Goal: Contribute content: Contribute content

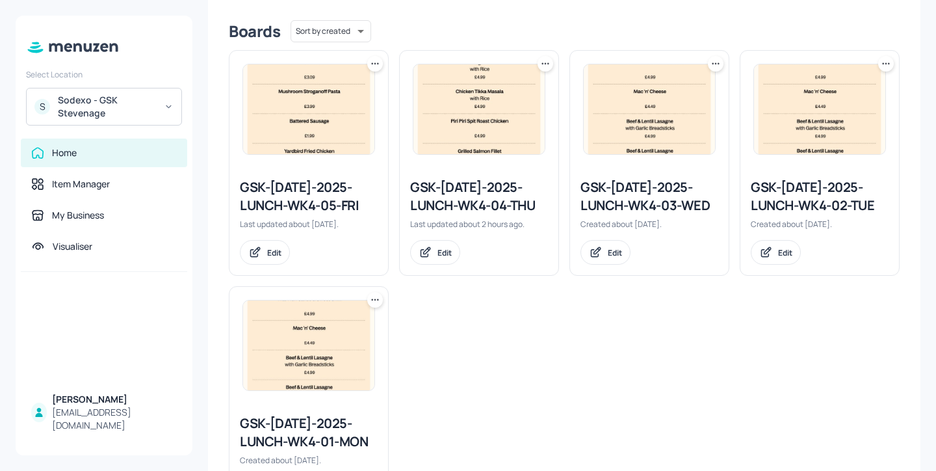
scroll to position [346, 0]
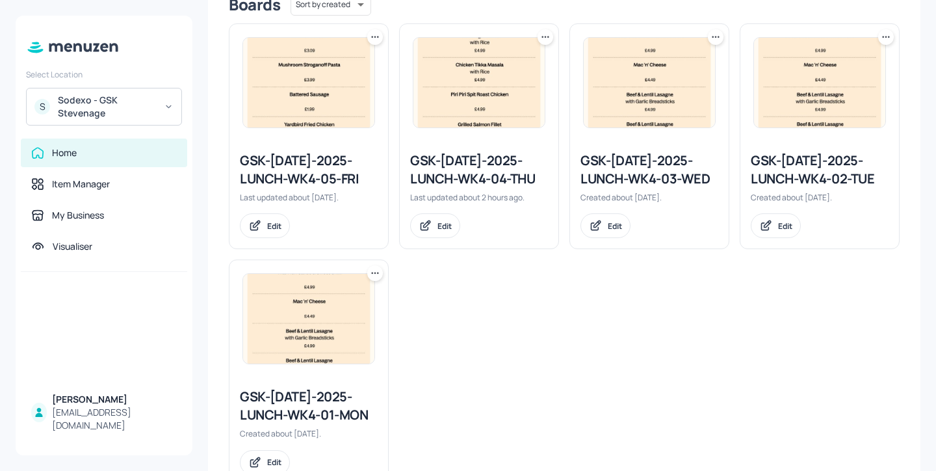
click at [454, 165] on div "GSK-[DATE]-2025-LUNCH-WK4-04-THU" at bounding box center [479, 169] width 138 height 36
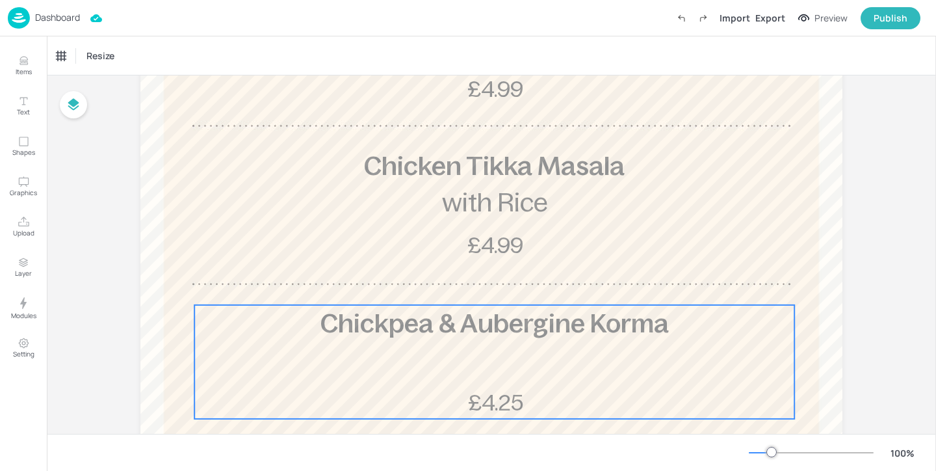
scroll to position [263, 0]
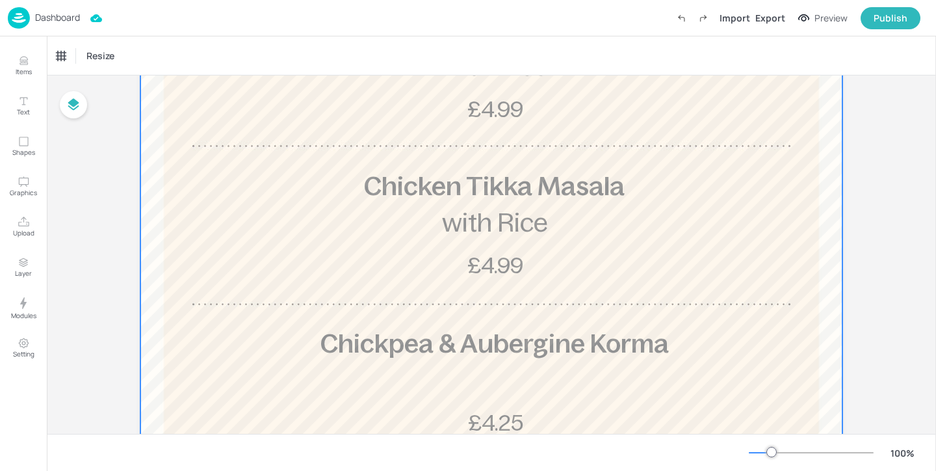
click at [763, 291] on div at bounding box center [491, 280] width 702 height 853
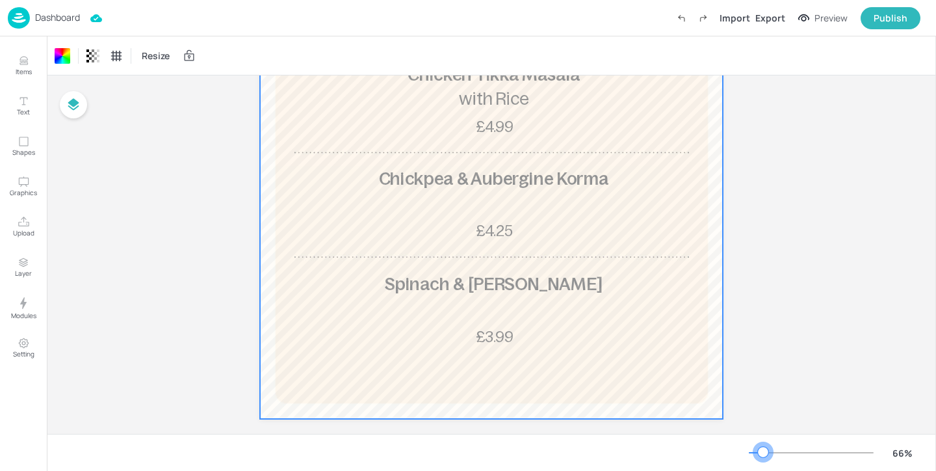
drag, startPoint x: 775, startPoint y: 455, endPoint x: 763, endPoint y: 454, distance: 12.4
click at [763, 454] on div at bounding box center [763, 452] width 10 height 10
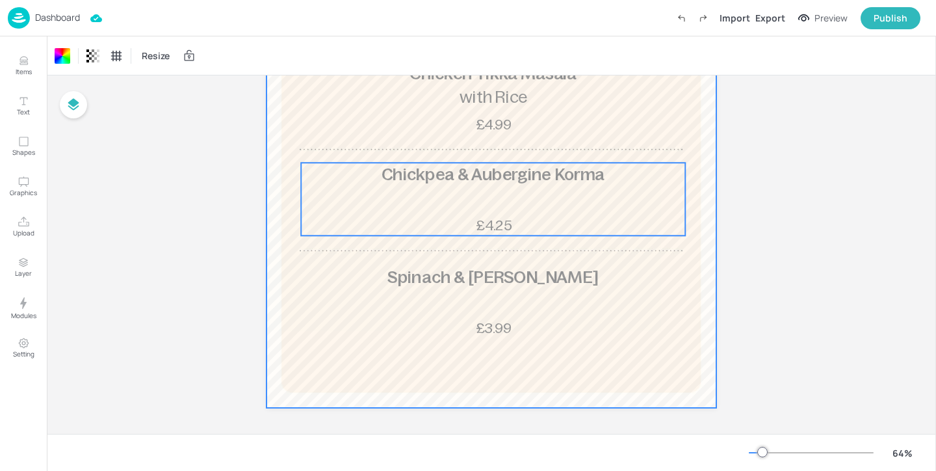
scroll to position [261, 0]
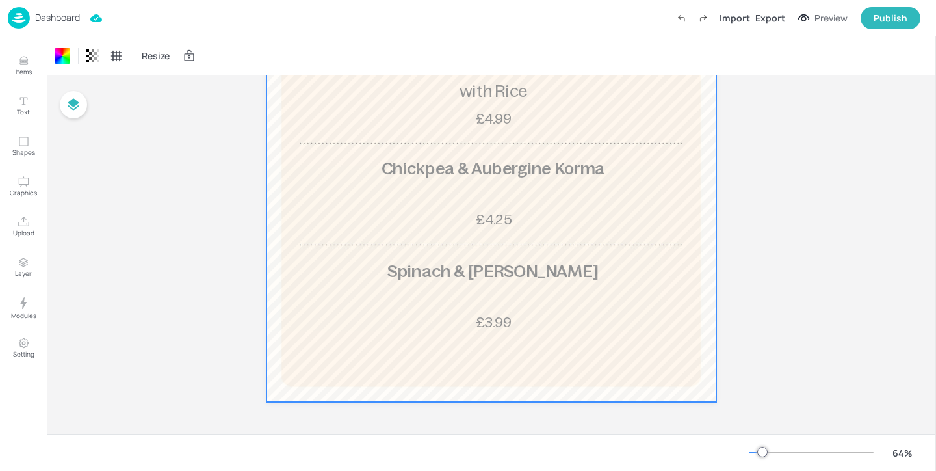
click at [819, 180] on div "Board GSK-[DATE]-2025-LUNCH-WK4-04-THU Chicken Tikka Masala £4.99 with Rice Bee…" at bounding box center [491, 124] width 889 height 620
click at [47, 13] on p "Dashboard" at bounding box center [57, 17] width 45 height 9
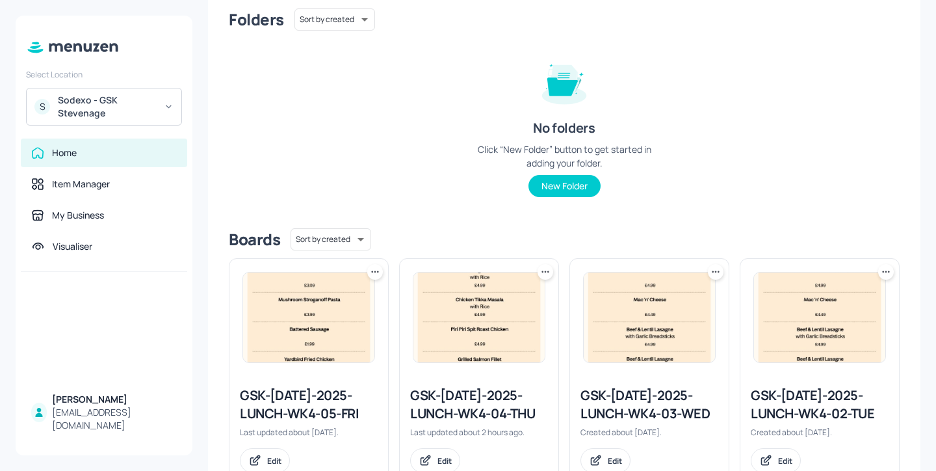
scroll to position [391, 0]
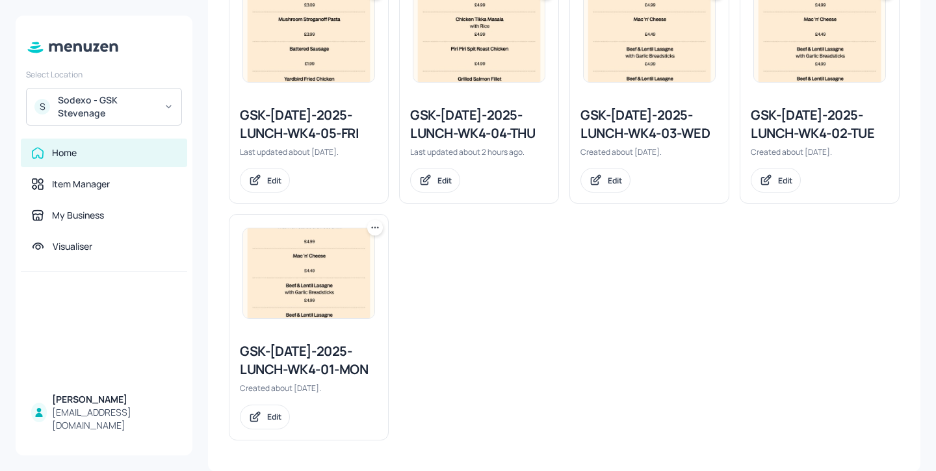
click at [278, 116] on div "GSK-[DATE]-2025-LUNCH-WK4-05-FRI" at bounding box center [309, 124] width 138 height 36
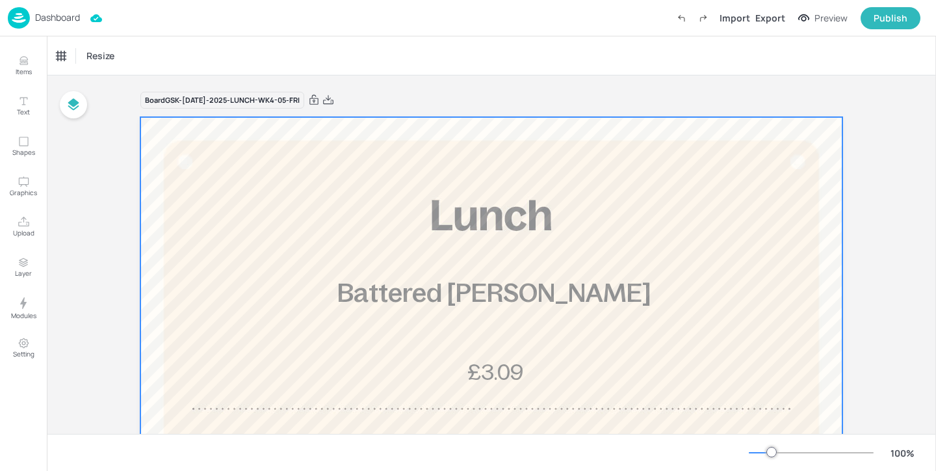
scroll to position [369, 0]
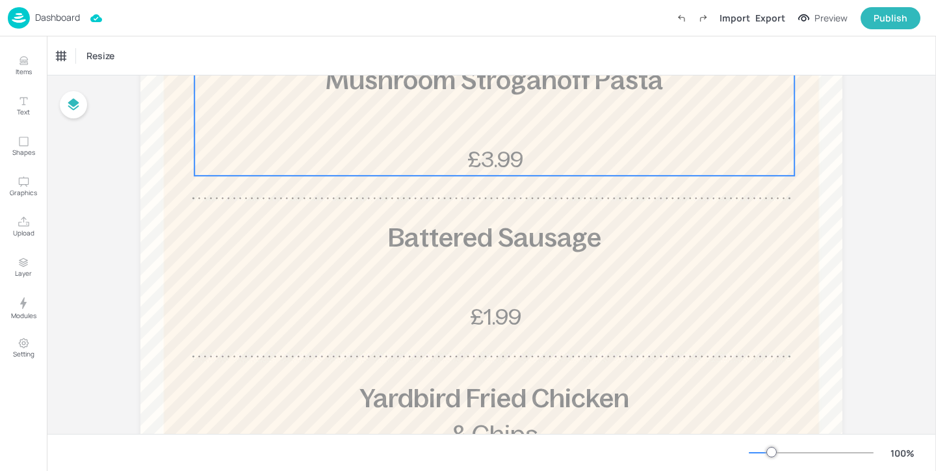
click at [547, 153] on p "£3.99" at bounding box center [496, 159] width 128 height 31
click at [114, 61] on div "Mushroom Stroganoff Pasta" at bounding box center [108, 56] width 103 height 12
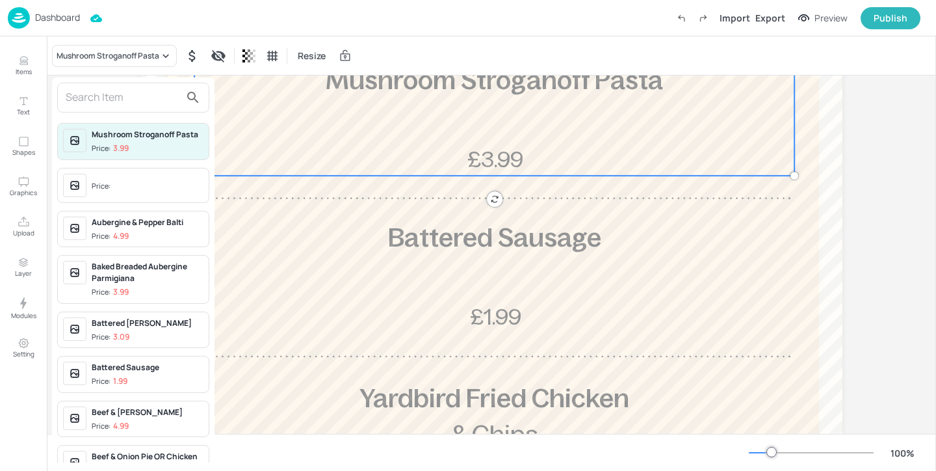
click at [150, 94] on input "text" at bounding box center [123, 97] width 114 height 21
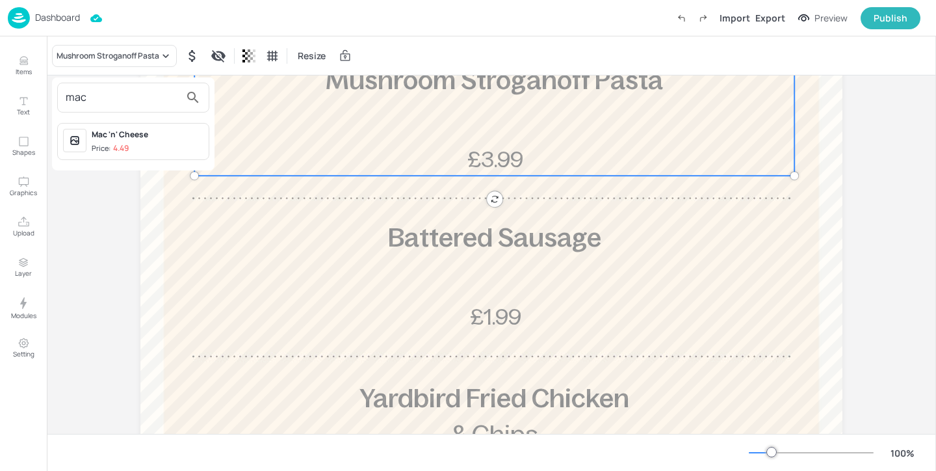
type input "mac"
click at [29, 68] on div at bounding box center [468, 235] width 936 height 471
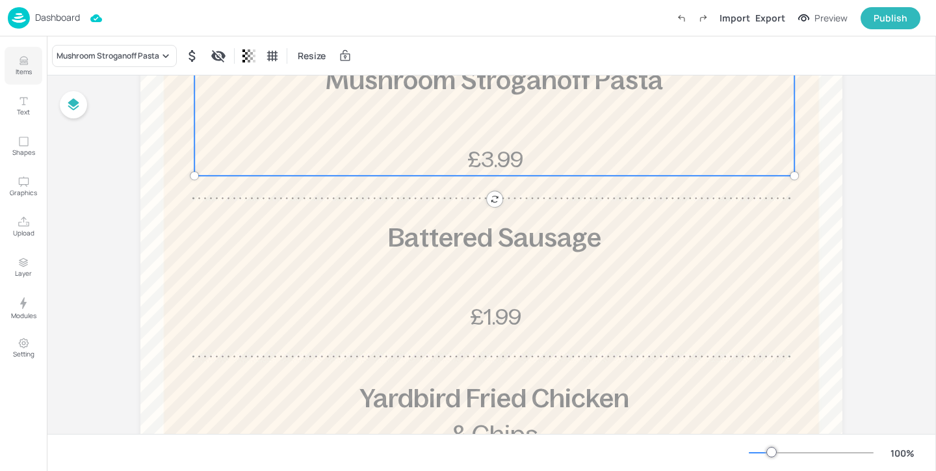
click at [20, 68] on p "Items" at bounding box center [24, 71] width 16 height 9
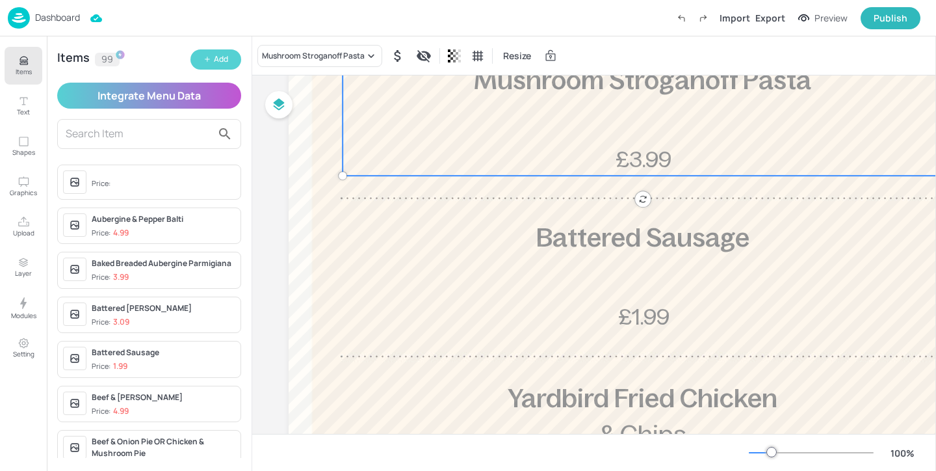
click at [204, 59] on icon "button" at bounding box center [207, 59] width 8 height 8
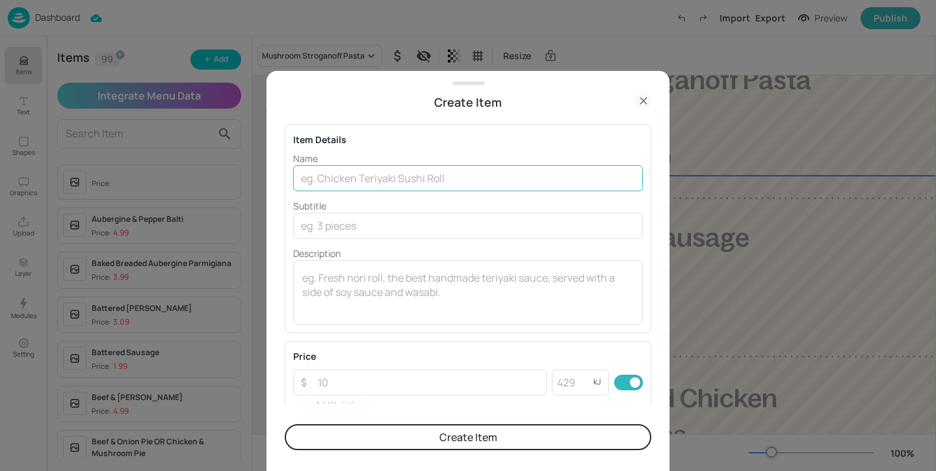
click at [366, 175] on input "text" at bounding box center [468, 178] width 350 height 26
type input "Mac ‘N’ Kimcheese"
click at [362, 376] on input "number" at bounding box center [428, 382] width 237 height 26
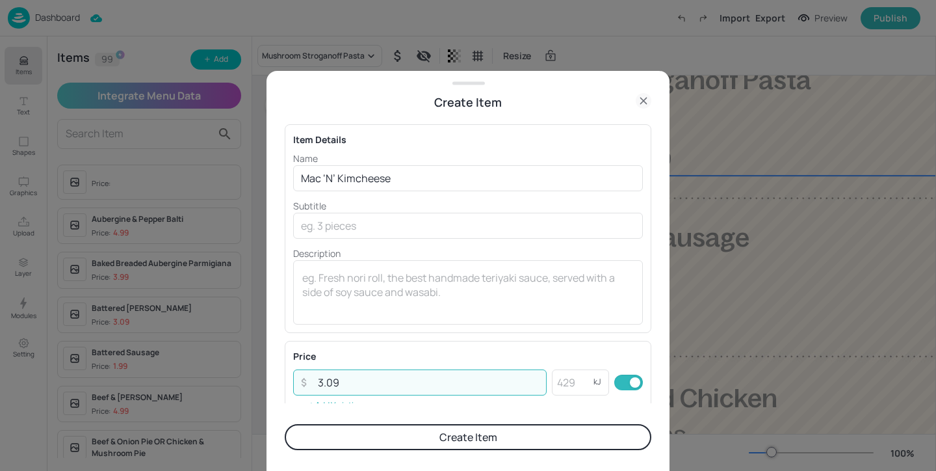
type input "3.09"
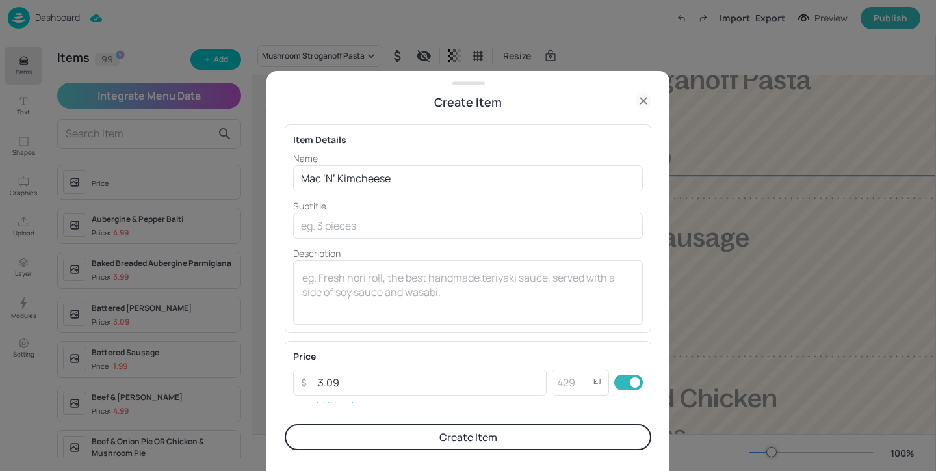
click at [429, 432] on button "Create Item" at bounding box center [468, 437] width 367 height 26
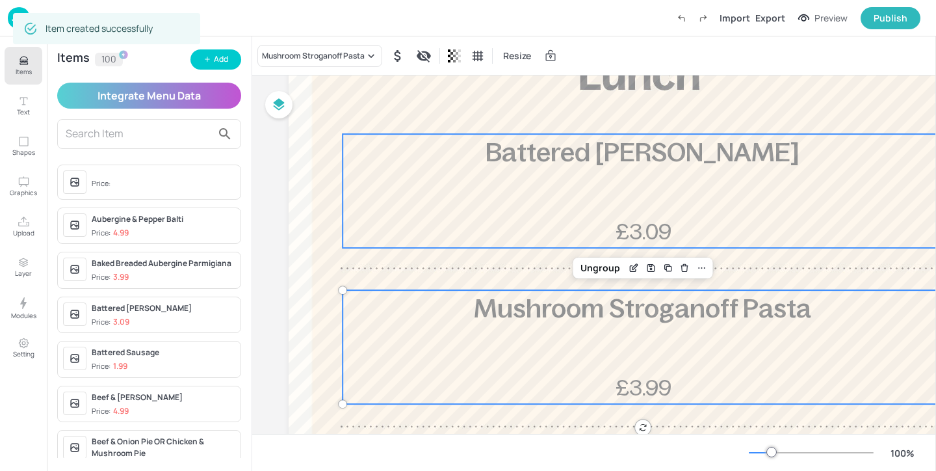
scroll to position [172, 0]
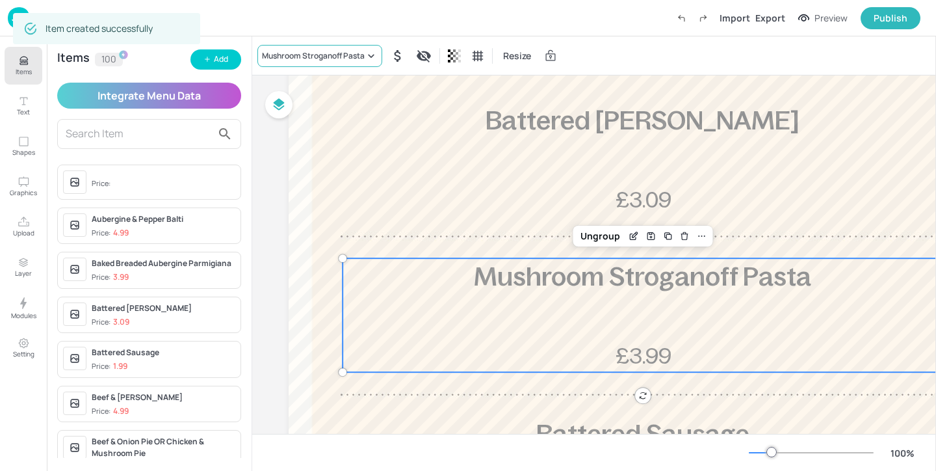
click at [363, 60] on div "Mushroom Stroganoff Pasta" at bounding box center [313, 56] width 103 height 12
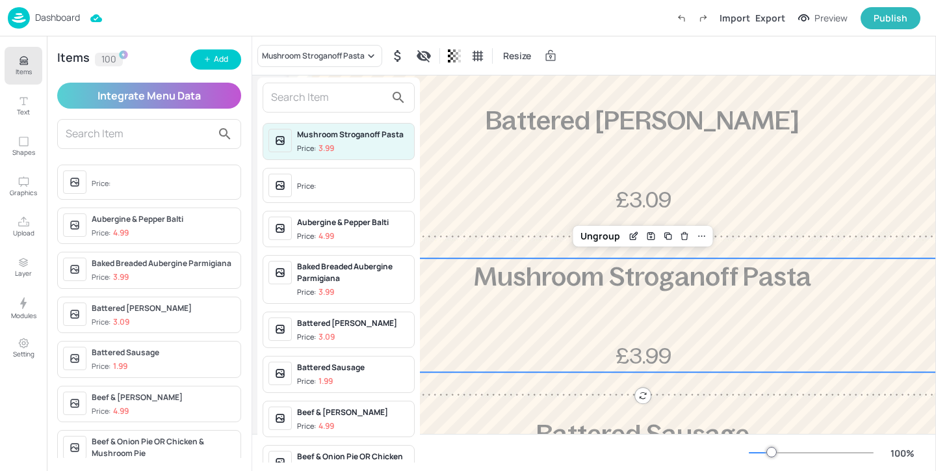
click at [351, 94] on input "text" at bounding box center [328, 97] width 114 height 21
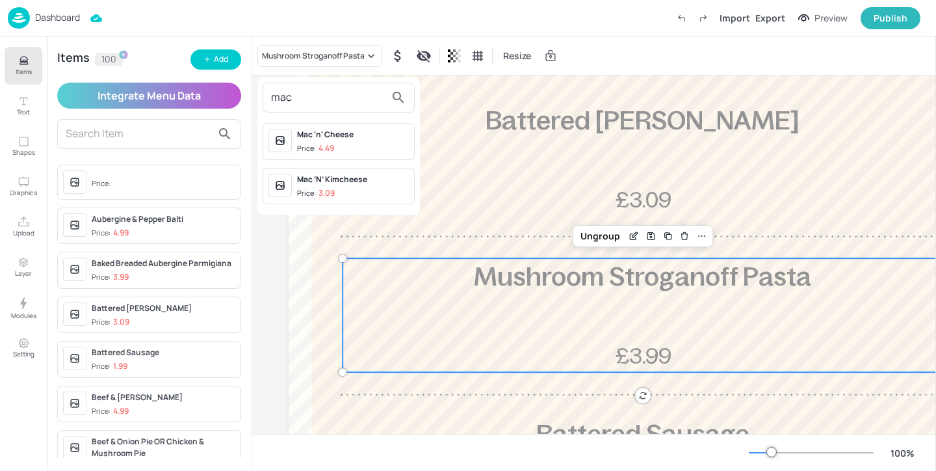
type input "mac"
click at [378, 185] on div "Mac ‘N’ Kimcheese" at bounding box center [353, 180] width 112 height 12
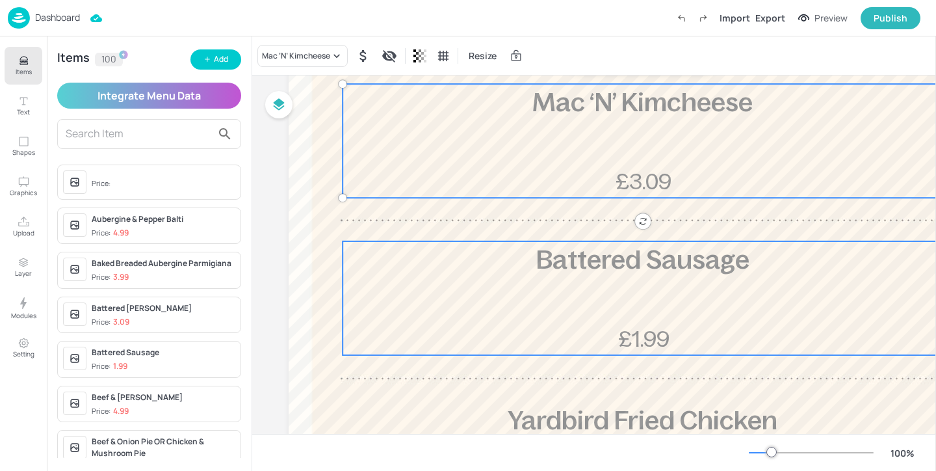
scroll to position [522, 0]
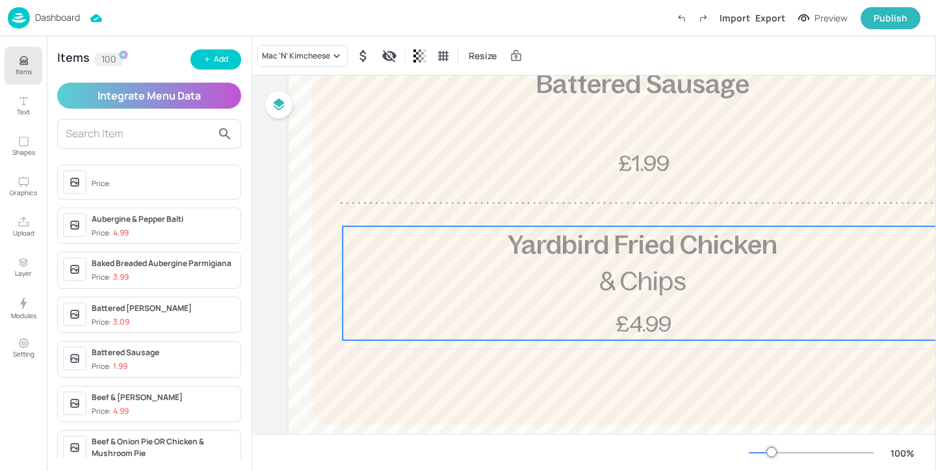
click at [491, 271] on p "& Chips" at bounding box center [642, 281] width 599 height 36
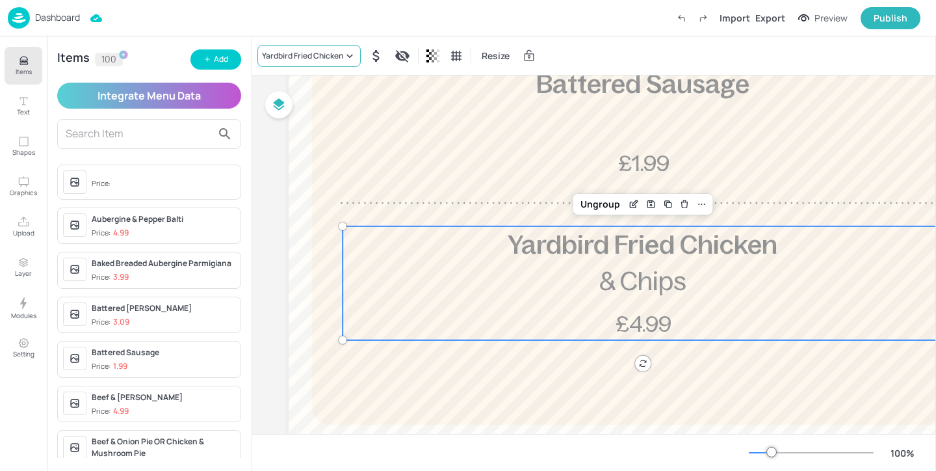
click at [278, 64] on div "Yardbird Fried Chicken" at bounding box center [308, 56] width 103 height 22
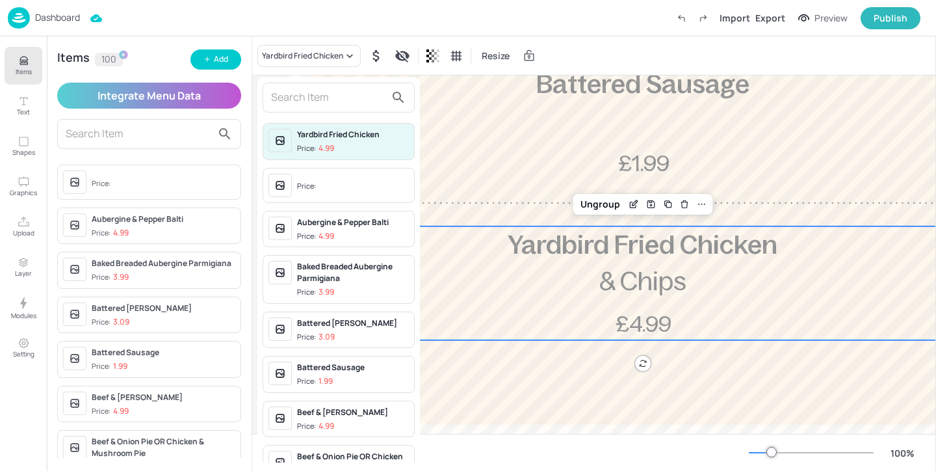
click at [299, 100] on input "text" at bounding box center [328, 97] width 114 height 21
click at [538, 363] on div at bounding box center [468, 235] width 936 height 471
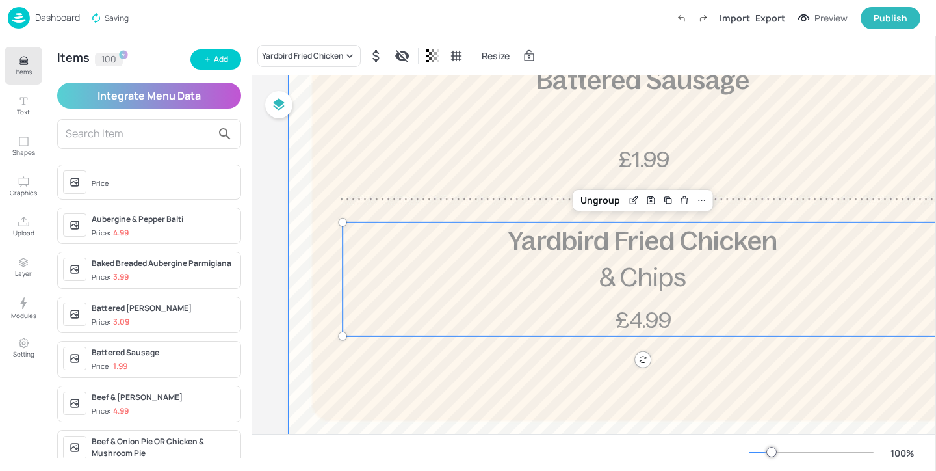
scroll to position [508, 0]
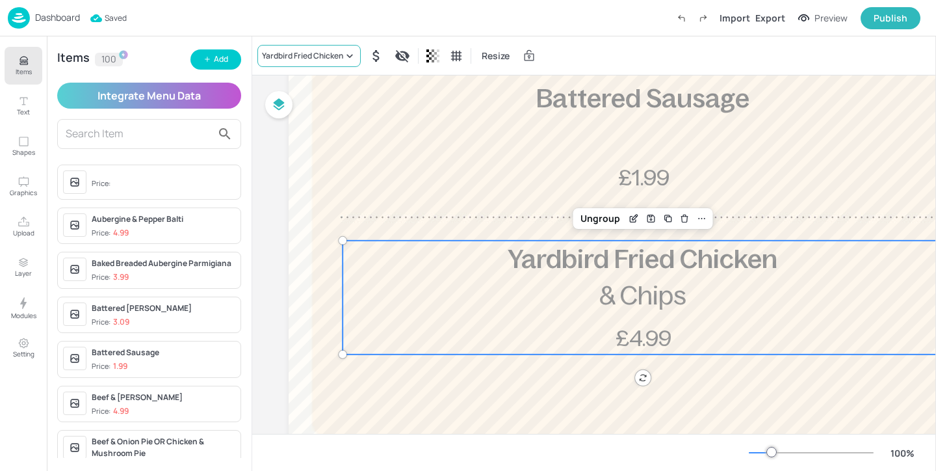
click at [303, 56] on div "Yardbird Fried Chicken" at bounding box center [302, 56] width 81 height 12
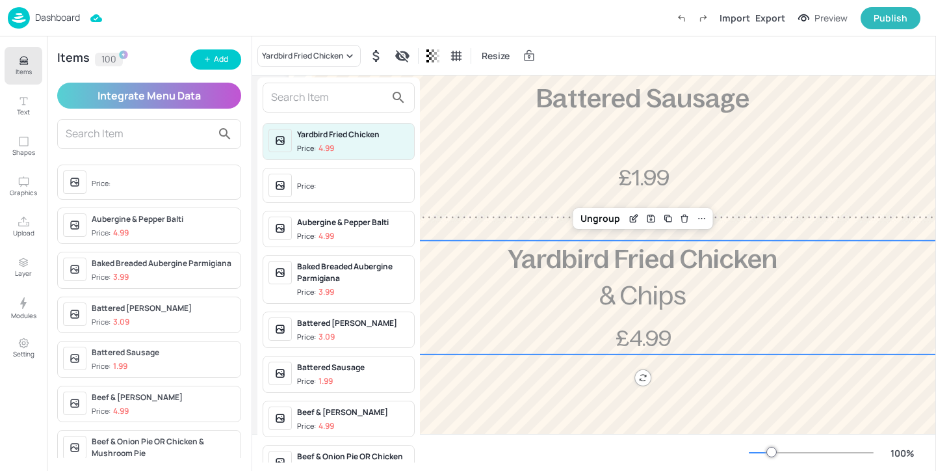
click at [335, 185] on span "Price:" at bounding box center [353, 186] width 112 height 21
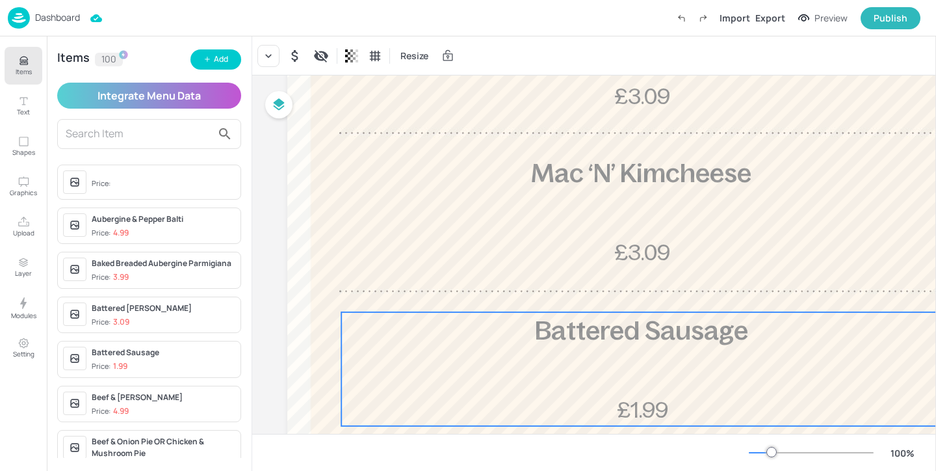
scroll to position [0, 1]
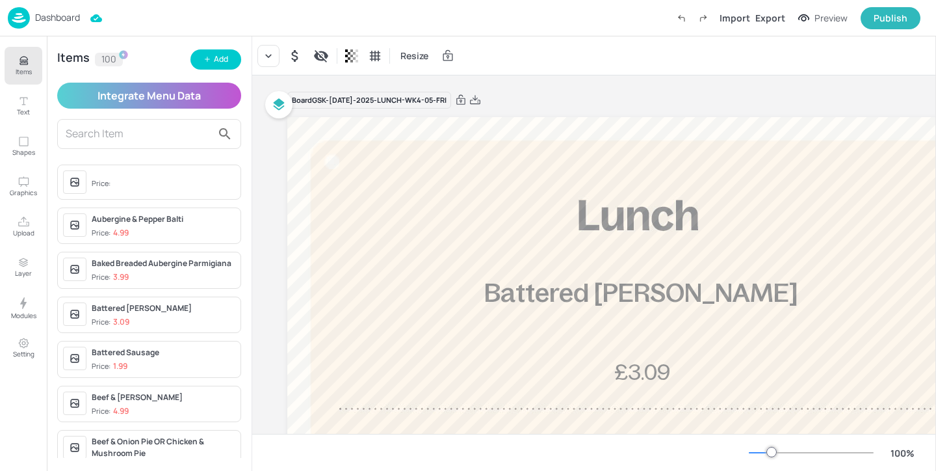
click at [736, 105] on div "Board GSK-[DATE]-2025-LUNCH-WK4-05-FRI" at bounding box center [638, 100] width 702 height 18
click at [776, 18] on div "Export" at bounding box center [770, 18] width 30 height 14
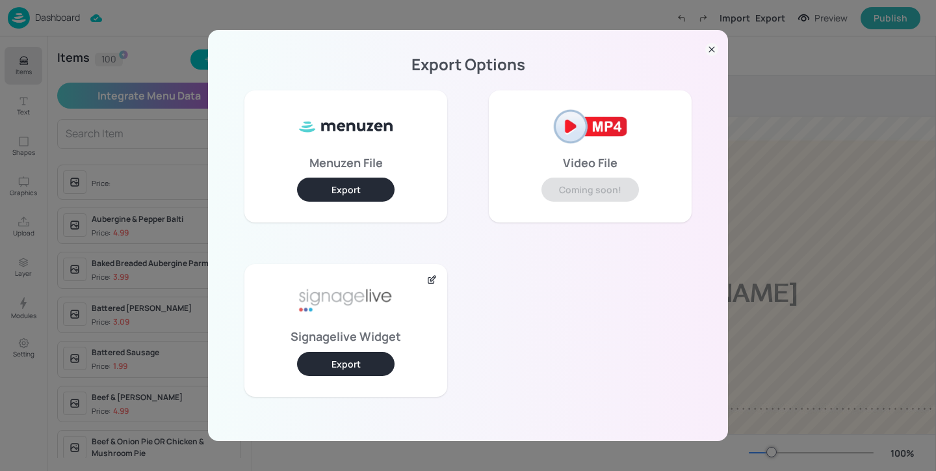
click at [376, 367] on button "Export" at bounding box center [346, 364] width 98 height 24
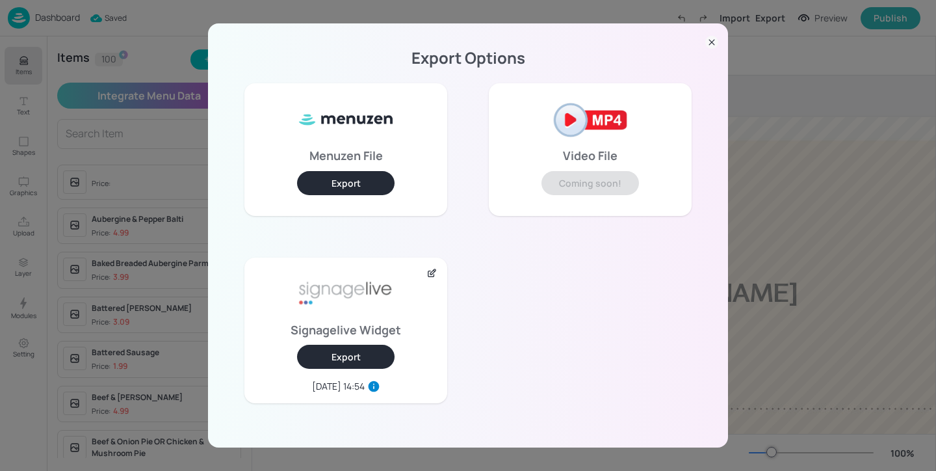
click at [878, 112] on div "Export Options Menuzen File Export Video File Coming soon! Signagelive Widget E…" at bounding box center [468, 235] width 936 height 471
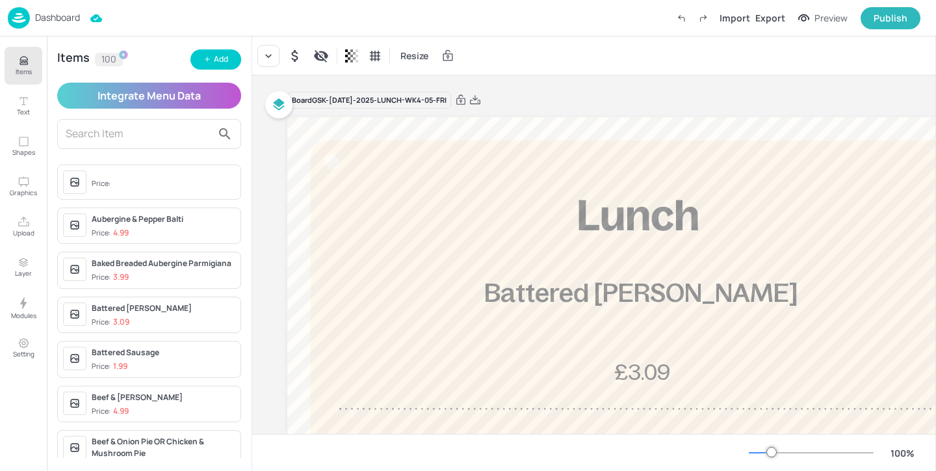
click at [768, 445] on div "100 %" at bounding box center [835, 452] width 172 height 21
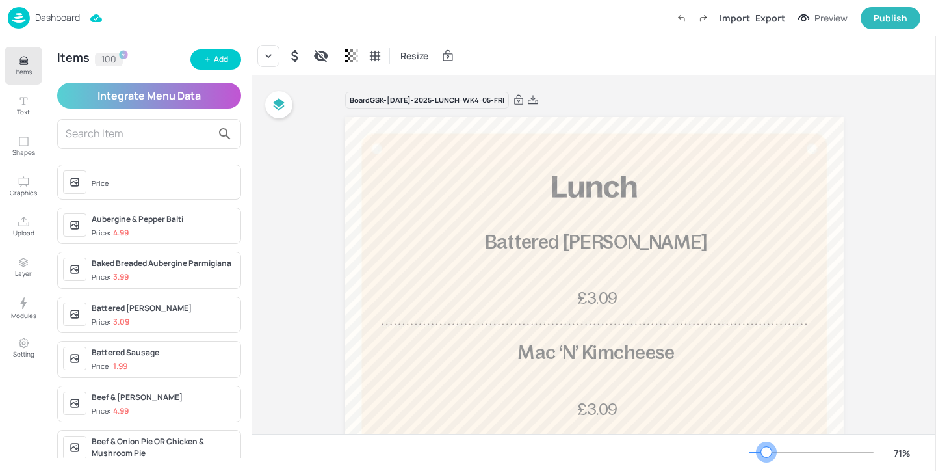
scroll to position [0, 0]
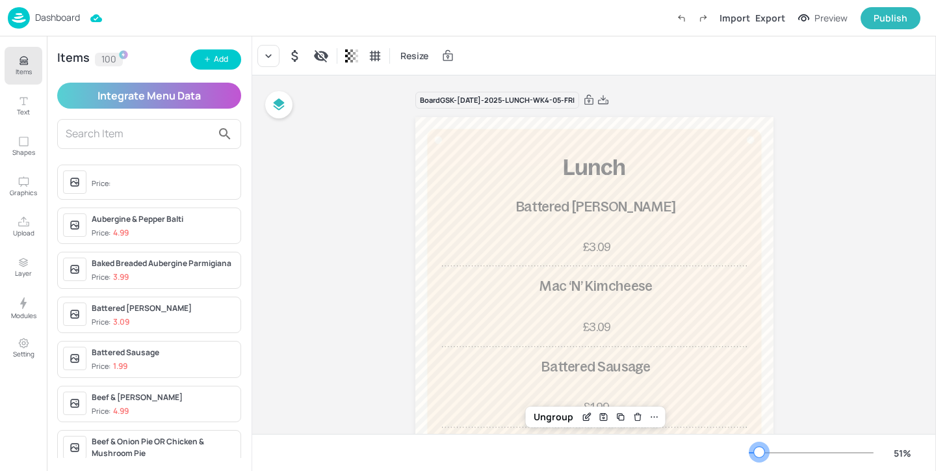
drag, startPoint x: 773, startPoint y: 449, endPoint x: 759, endPoint y: 449, distance: 13.7
click at [759, 449] on div at bounding box center [759, 452] width 10 height 10
click at [21, 78] on button "Items" at bounding box center [24, 66] width 38 height 38
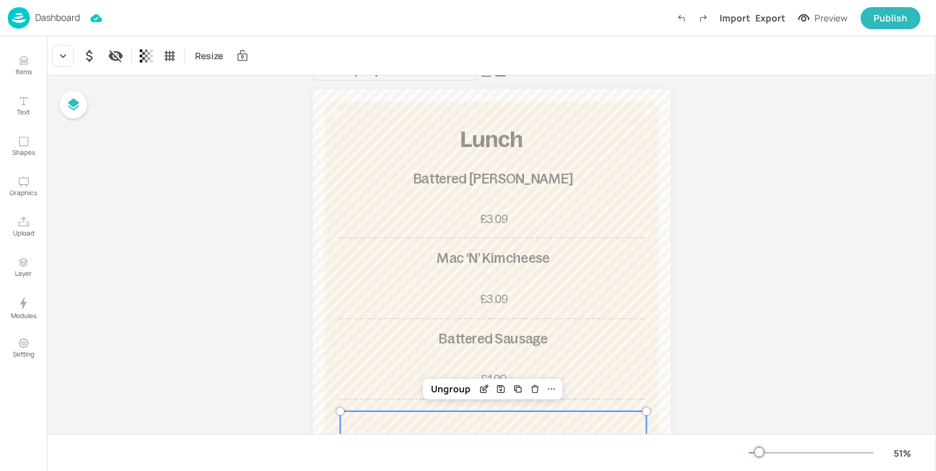
scroll to position [31, 0]
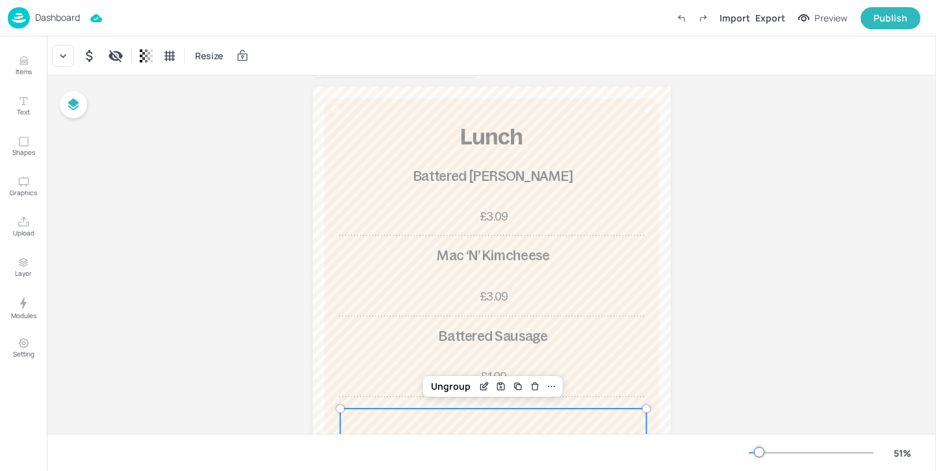
click at [53, 25] on div "Dashboard" at bounding box center [44, 17] width 72 height 21
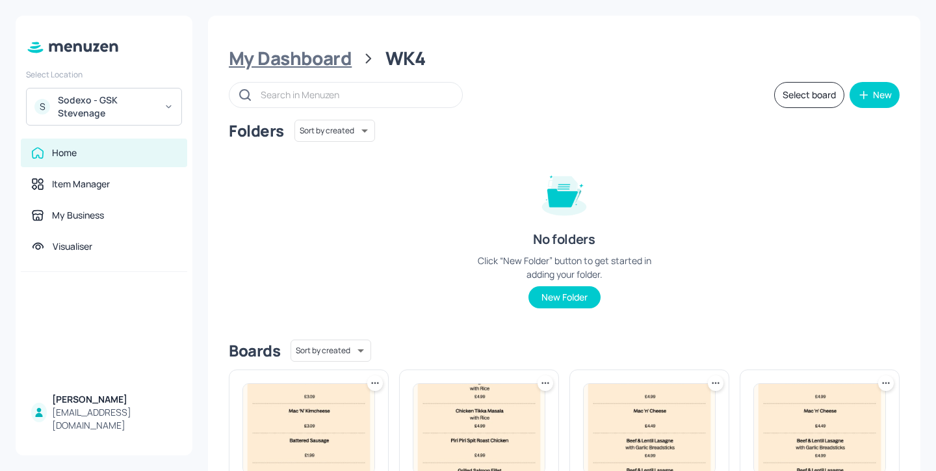
click at [335, 62] on div "My Dashboard" at bounding box center [290, 58] width 123 height 23
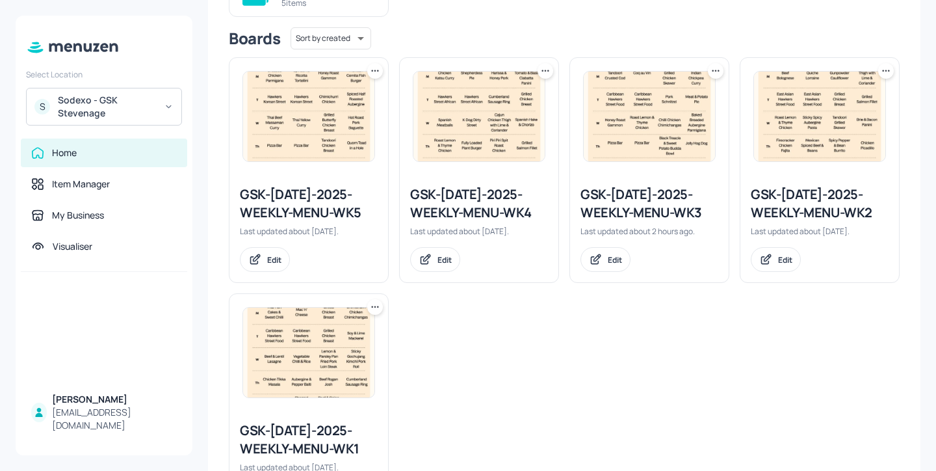
scroll to position [308, 0]
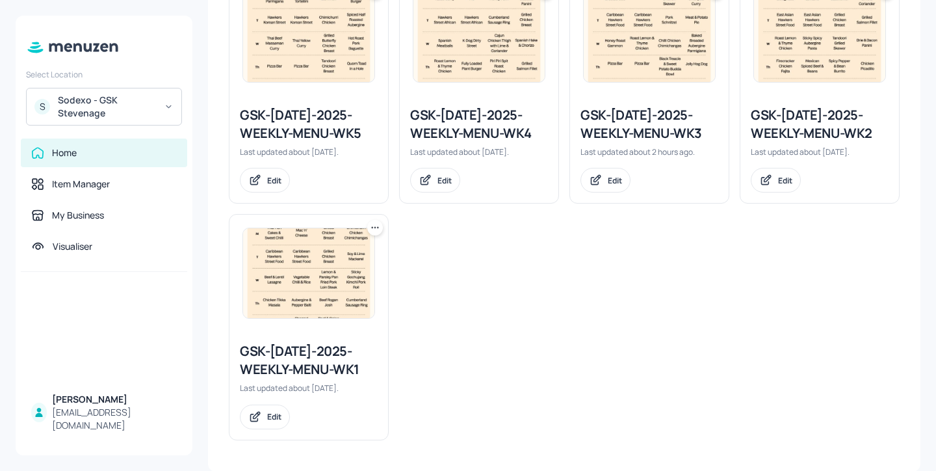
click at [493, 126] on div "GSK-[DATE]-2025-WEEKLY-MENU-WK4" at bounding box center [479, 124] width 138 height 36
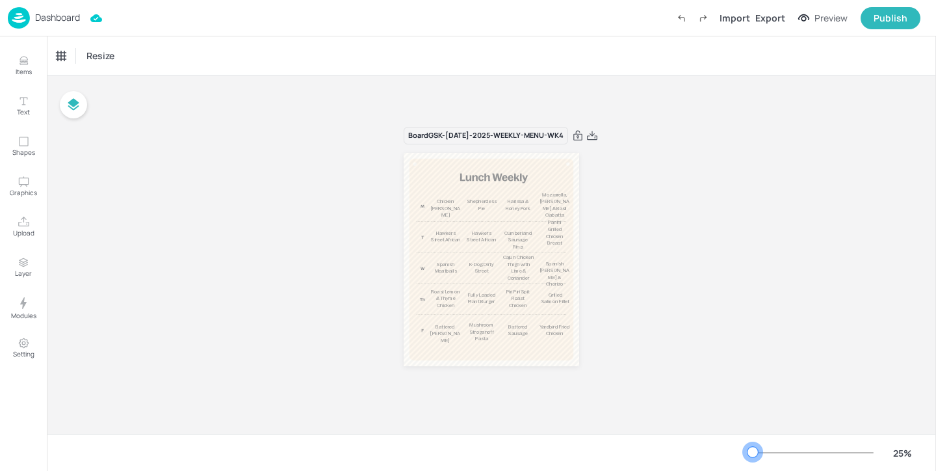
drag, startPoint x: 769, startPoint y: 449, endPoint x: 753, endPoint y: 449, distance: 16.3
click at [753, 449] on div at bounding box center [753, 452] width 10 height 10
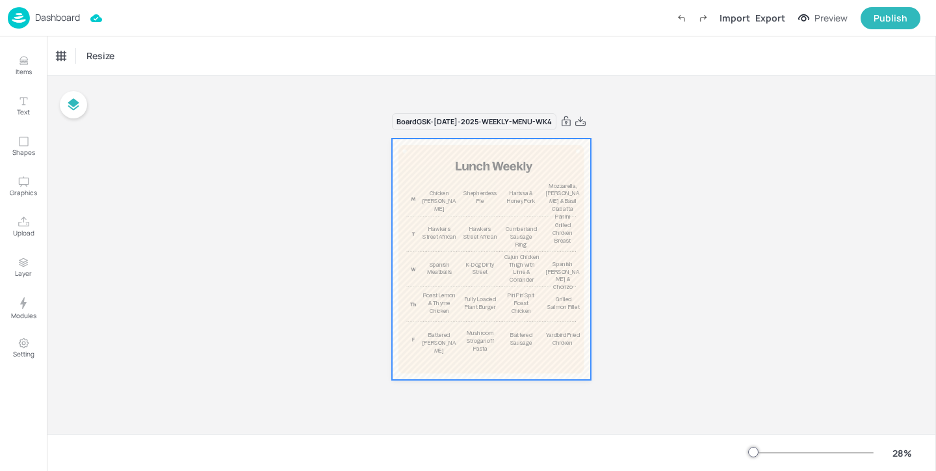
click at [454, 196] on p "Chicken [PERSON_NAME]" at bounding box center [440, 201] width 34 height 23
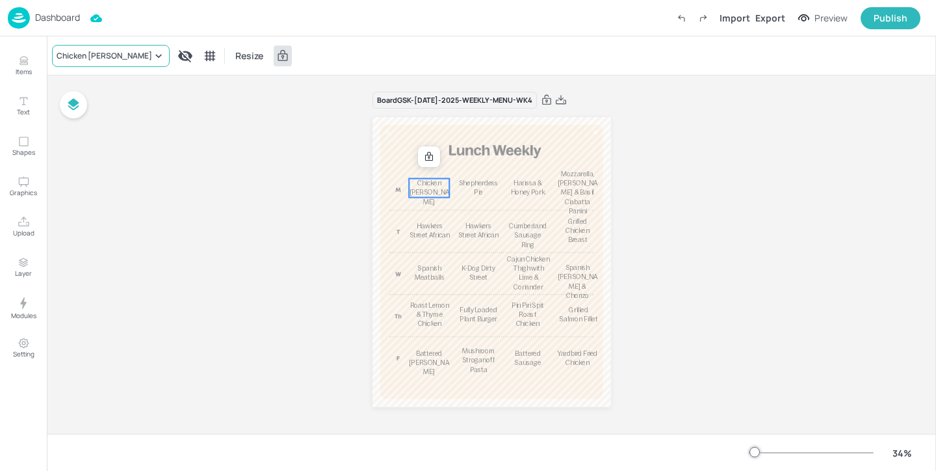
click at [99, 63] on div "Chicken [PERSON_NAME]" at bounding box center [111, 56] width 118 height 22
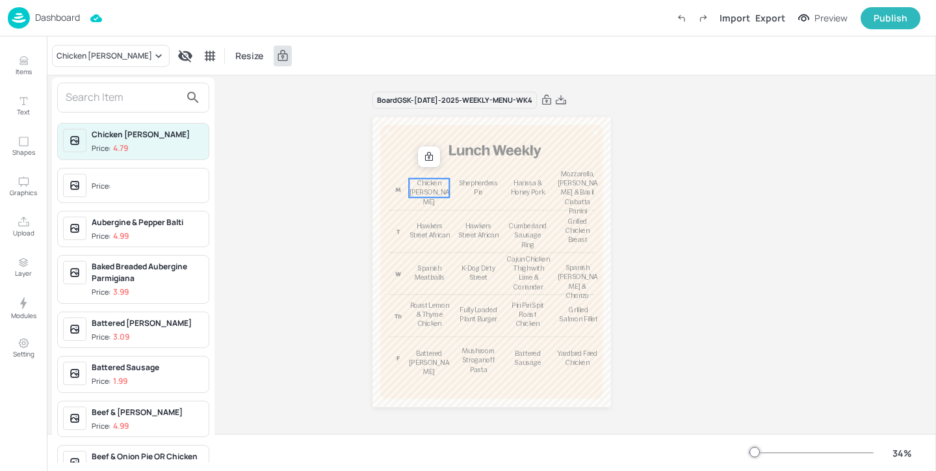
click at [99, 91] on input "text" at bounding box center [123, 97] width 114 height 21
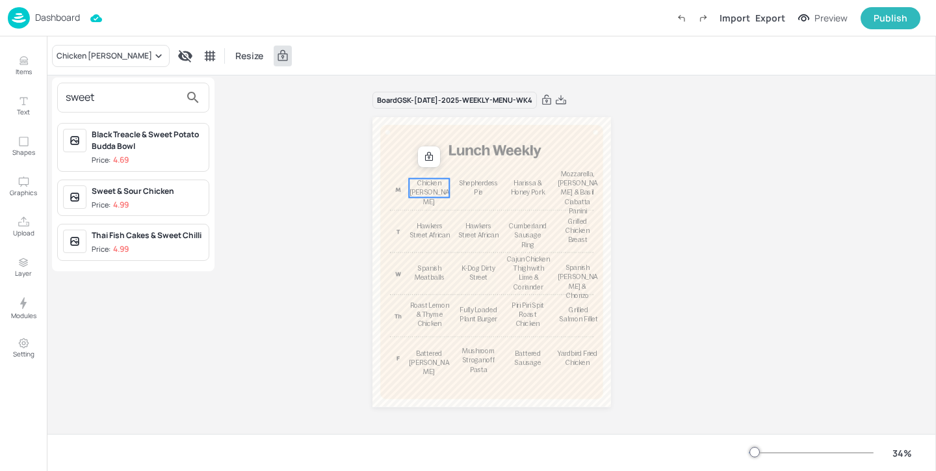
type input "sweet"
click at [159, 196] on div "Sweet & Sour Chicken" at bounding box center [148, 191] width 112 height 12
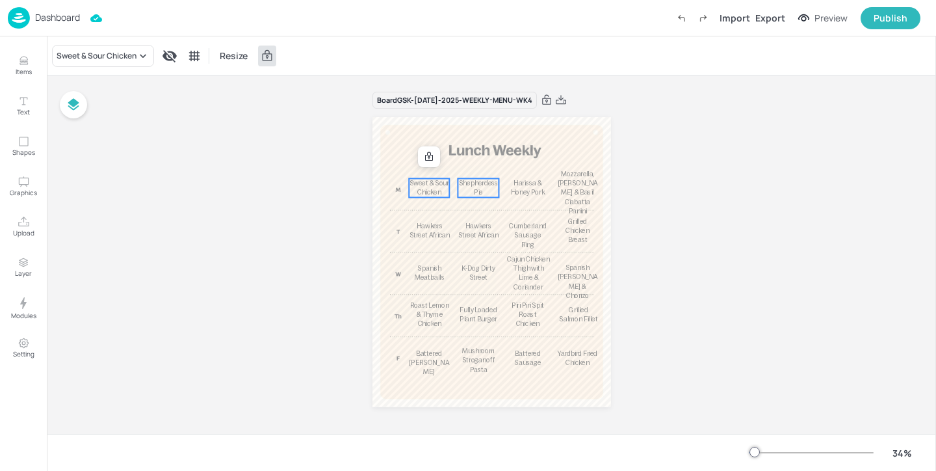
click at [472, 186] on span "Shepherdess Pie" at bounding box center [478, 187] width 40 height 16
click at [107, 60] on div "Shepherdess Pie" at bounding box center [87, 56] width 61 height 12
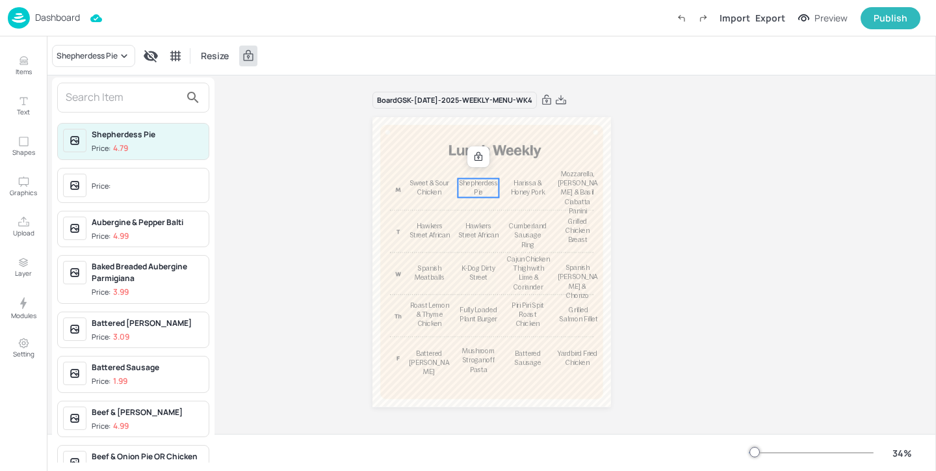
click at [118, 97] on input "text" at bounding box center [123, 97] width 114 height 21
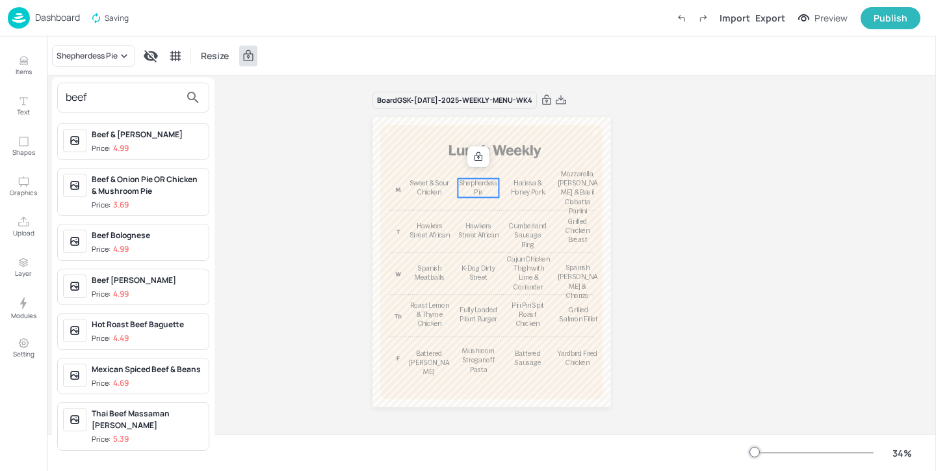
type input "beef"
click at [159, 148] on span "Price: 4.99" at bounding box center [148, 148] width 112 height 11
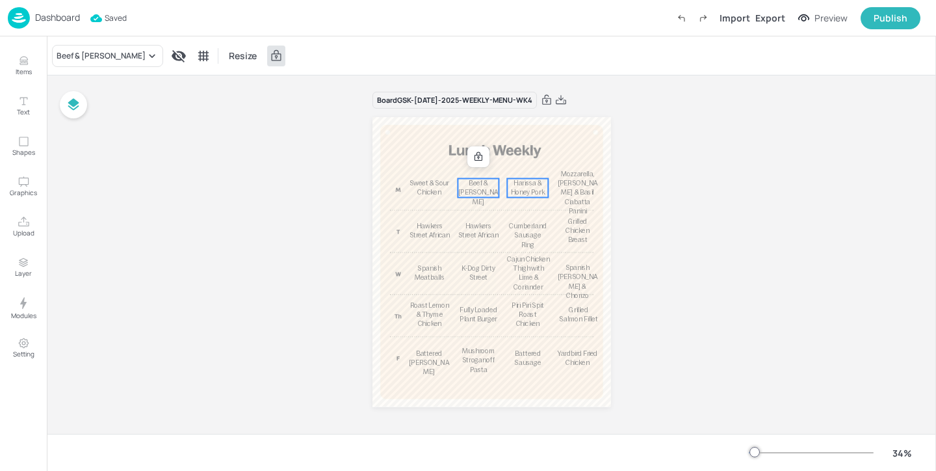
click at [519, 187] on p "Harissa & Honey Pork" at bounding box center [527, 188] width 41 height 19
click at [130, 63] on div "Harissa & Honey Pork" at bounding box center [102, 56] width 100 height 22
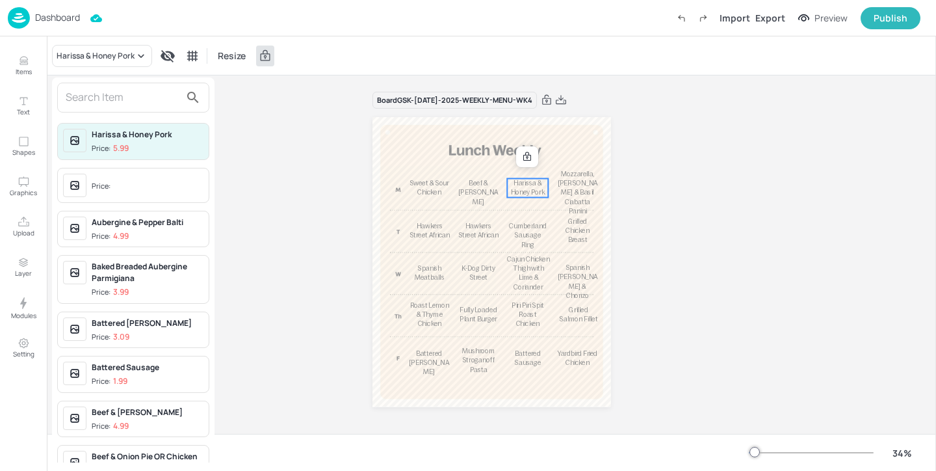
click at [121, 88] on input "text" at bounding box center [123, 97] width 114 height 21
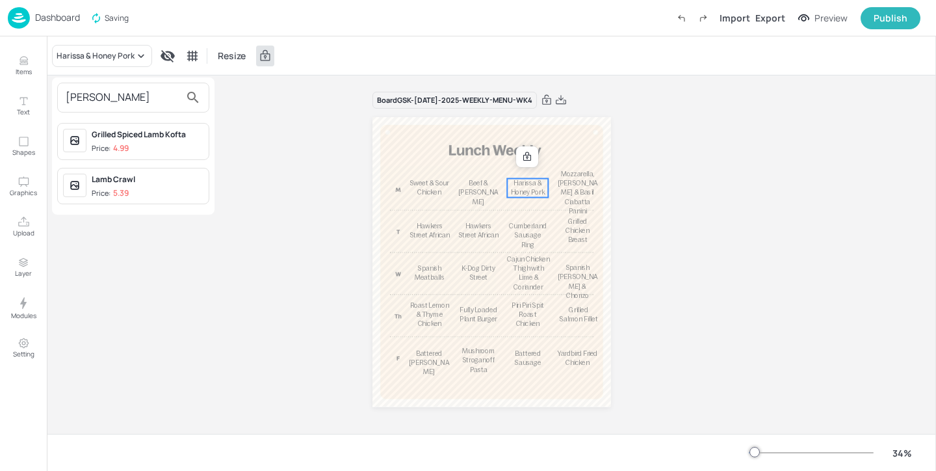
type input "[PERSON_NAME]"
click at [184, 142] on div "Grilled Spiced Lamb Kofta Price: 4.99" at bounding box center [148, 141] width 112 height 25
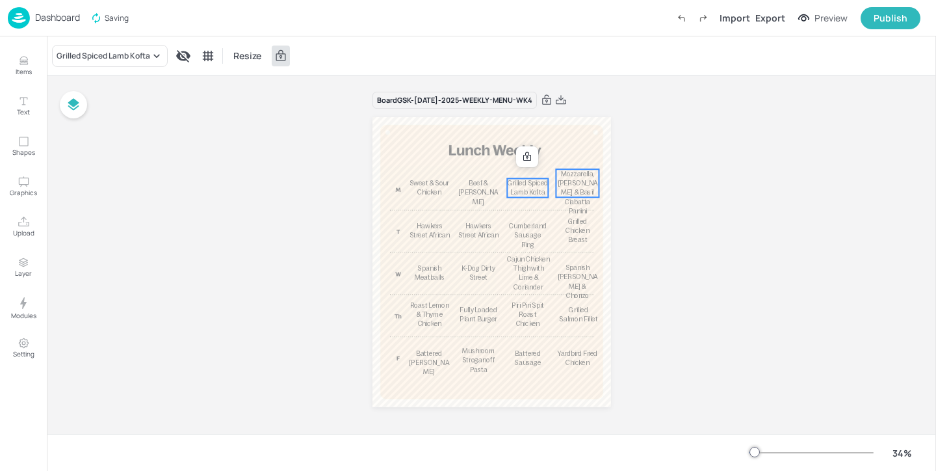
click at [587, 188] on p "Mozzarella, [PERSON_NAME] & Basil Ciabatta Panini" at bounding box center [577, 192] width 43 height 46
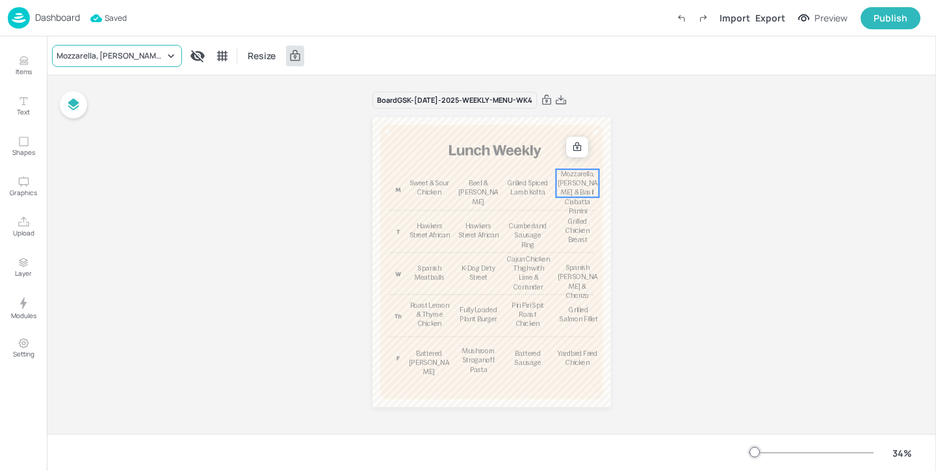
click at [145, 47] on div "Mozzarella, [PERSON_NAME] & Basil Ciabatta Panini" at bounding box center [117, 56] width 130 height 22
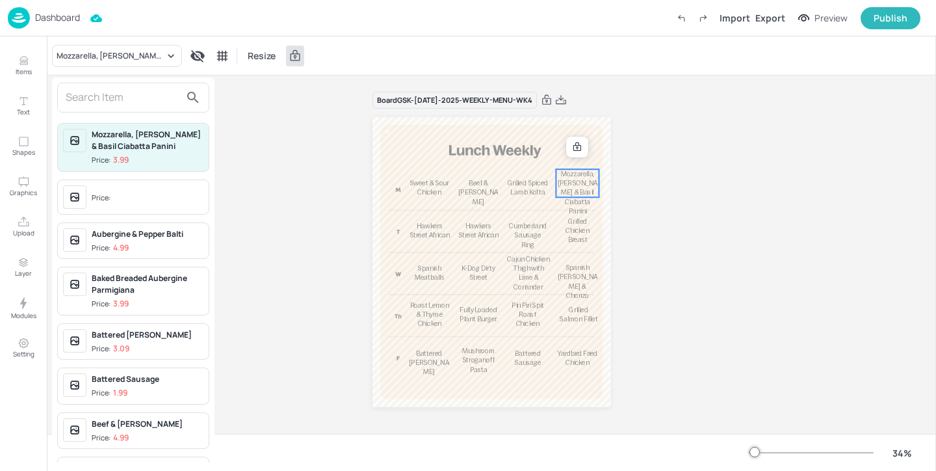
click at [131, 91] on input "text" at bounding box center [123, 97] width 114 height 21
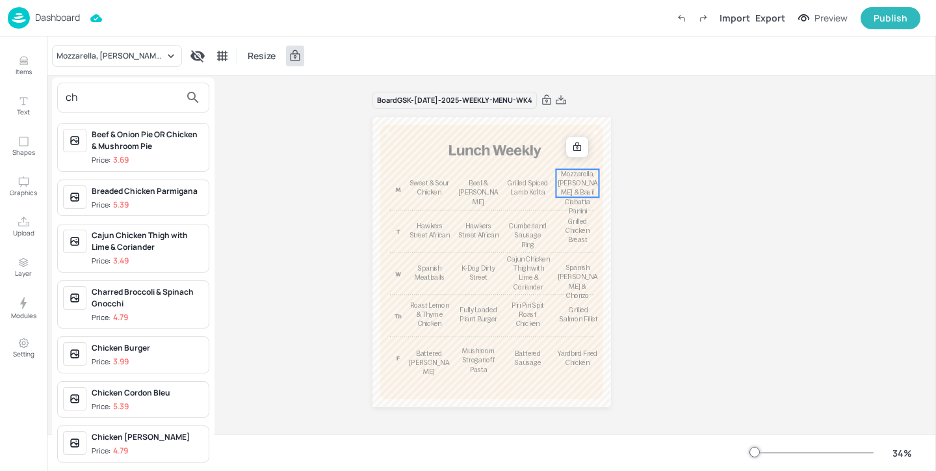
type input "c"
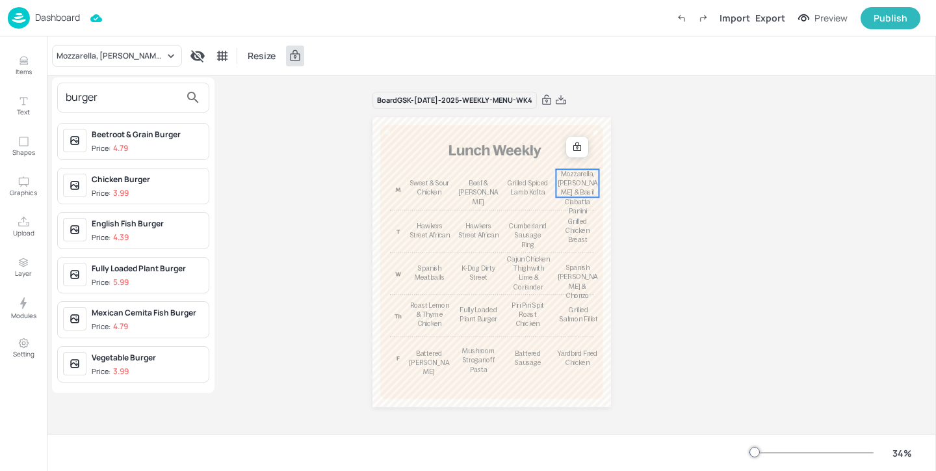
type input "burger"
click at [529, 192] on div at bounding box center [468, 235] width 936 height 471
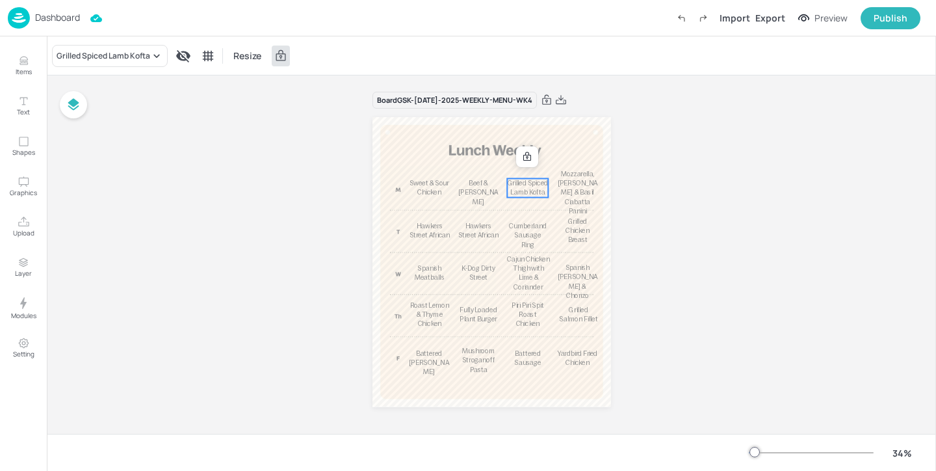
drag, startPoint x: 519, startPoint y: 190, endPoint x: 519, endPoint y: 183, distance: 7.2
click at [519, 183] on span "Grilled Spiced Lamb Kofta" at bounding box center [527, 187] width 40 height 16
click at [570, 183] on span "Mozzarella, [PERSON_NAME] & Basil Ciabatta Panini" at bounding box center [577, 192] width 40 height 44
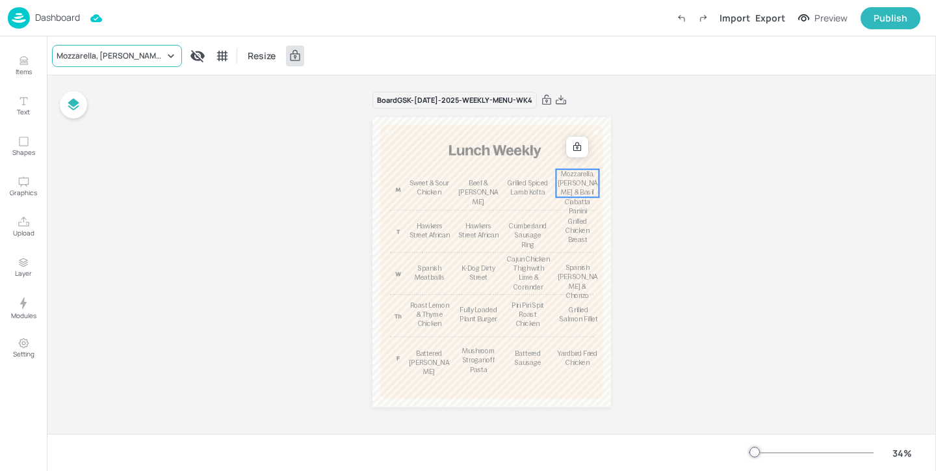
click at [146, 59] on div "Mozzarella, [PERSON_NAME] & Basil Ciabatta Panini" at bounding box center [111, 56] width 108 height 12
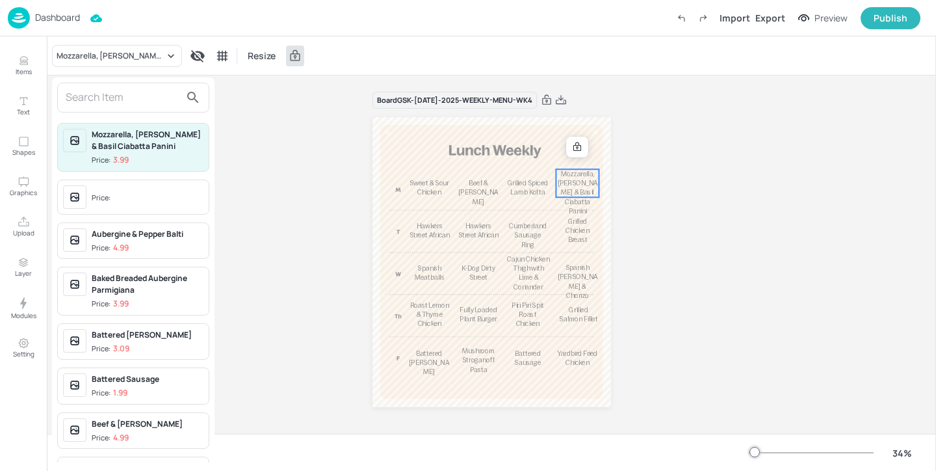
click at [159, 112] on div "Mozzarella, Tomato & Basil Ciabatta Panini Price: 3.99 Price: Aubergine & Peppe…" at bounding box center [133, 272] width 163 height 390
click at [149, 101] on input "text" at bounding box center [123, 97] width 114 height 21
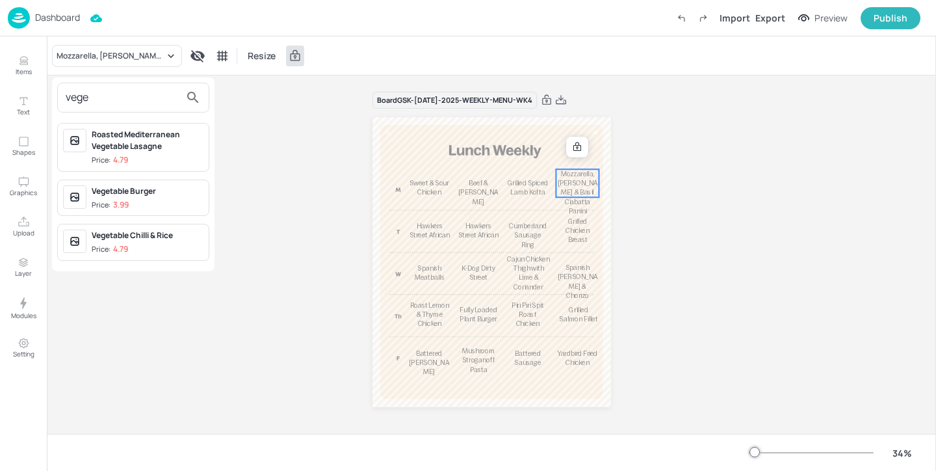
type input "vege"
click at [179, 196] on div "Vegetable Burger" at bounding box center [148, 191] width 112 height 12
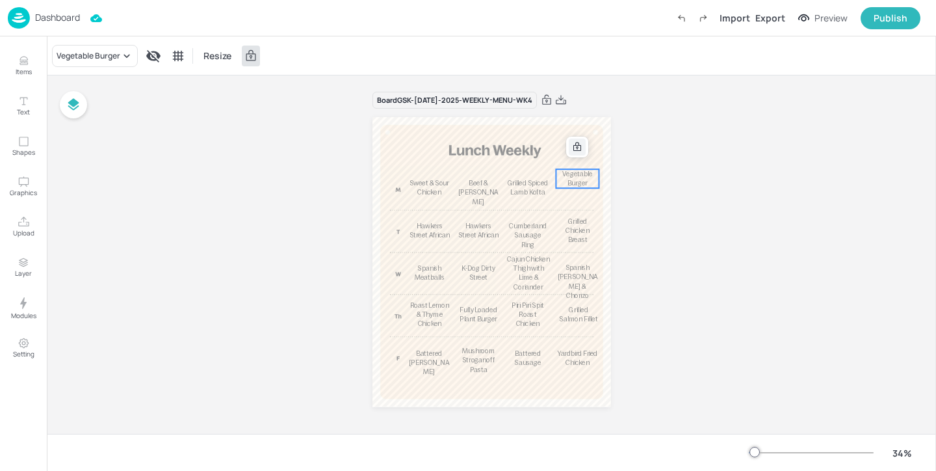
click at [578, 146] on icon at bounding box center [577, 147] width 10 height 10
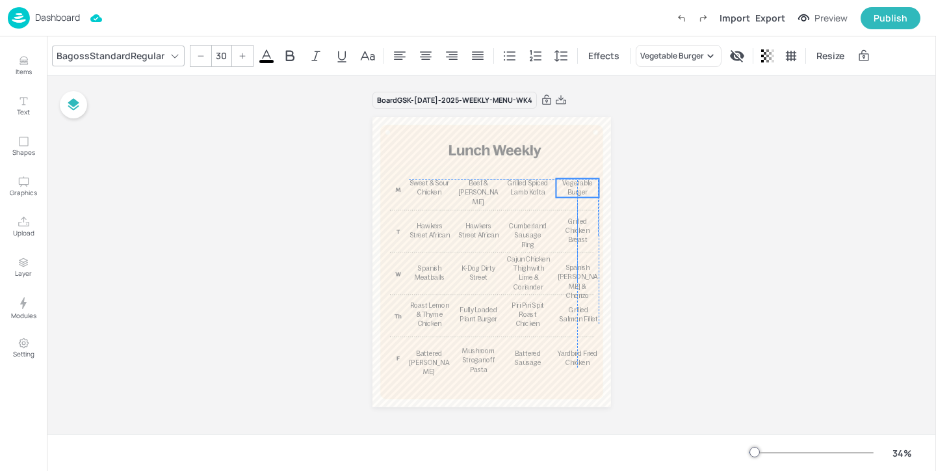
drag, startPoint x: 576, startPoint y: 180, endPoint x: 574, endPoint y: 191, distance: 11.2
click at [574, 191] on span "Vegetable Burger" at bounding box center [577, 187] width 30 height 16
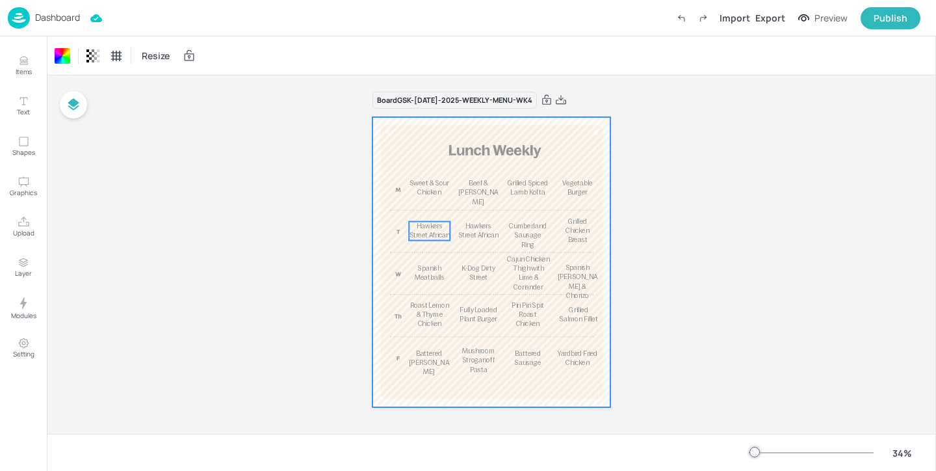
click at [429, 230] on span "Hawkers Street African" at bounding box center [429, 230] width 40 height 16
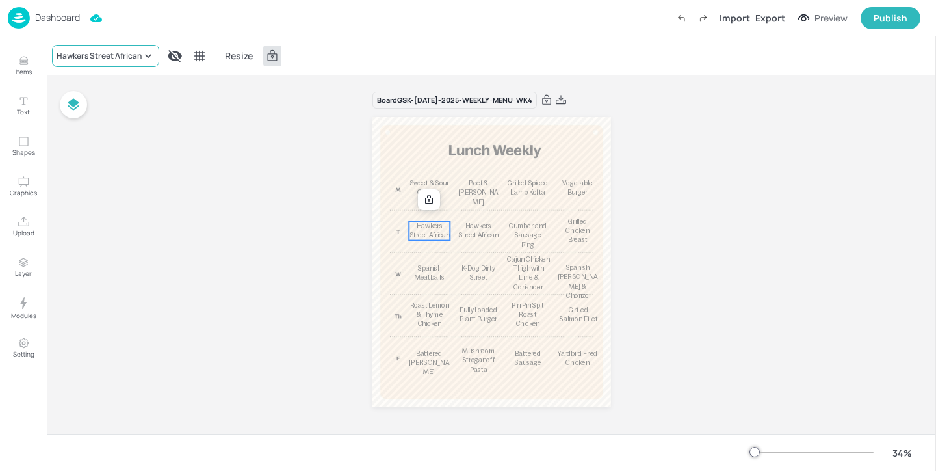
click at [91, 57] on div "Hawkers Street African" at bounding box center [99, 56] width 85 height 12
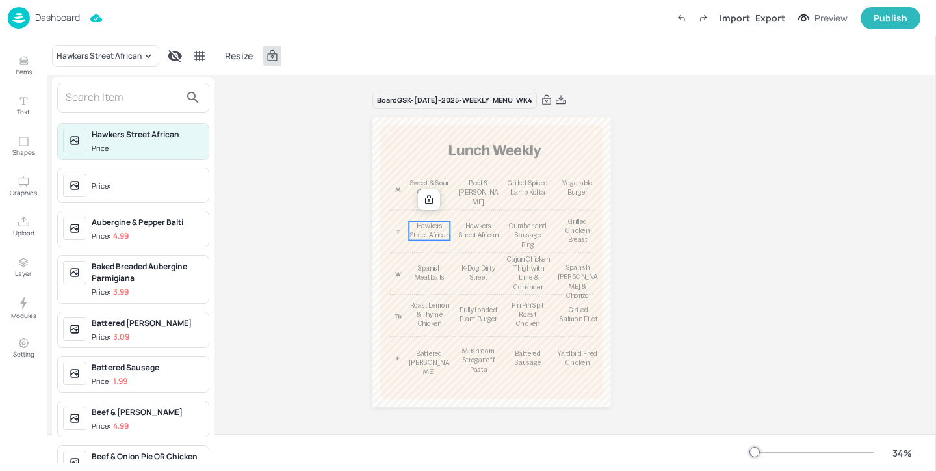
click at [131, 100] on input "text" at bounding box center [123, 97] width 114 height 21
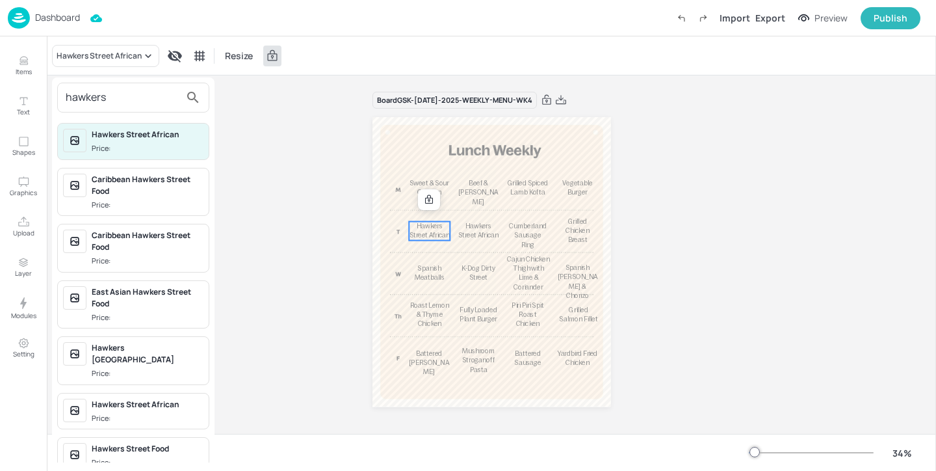
scroll to position [49, 0]
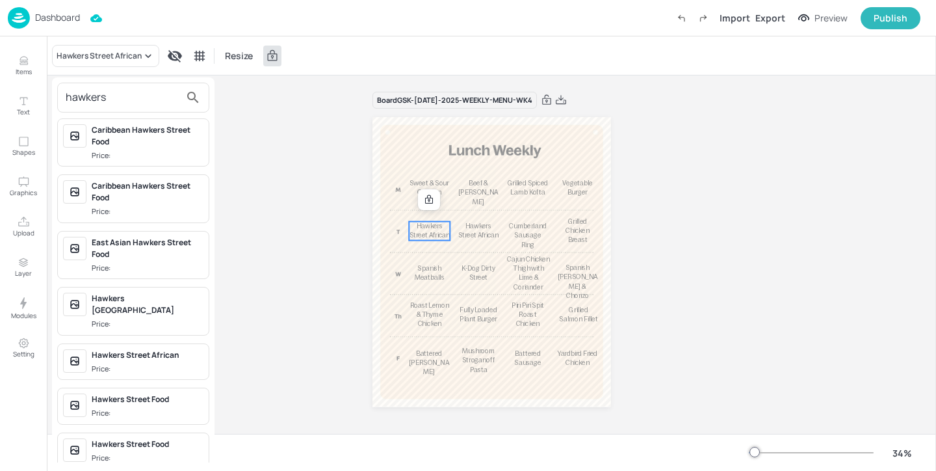
type input "hawkers"
click at [175, 393] on div "Hawkers Street Food" at bounding box center [148, 399] width 112 height 12
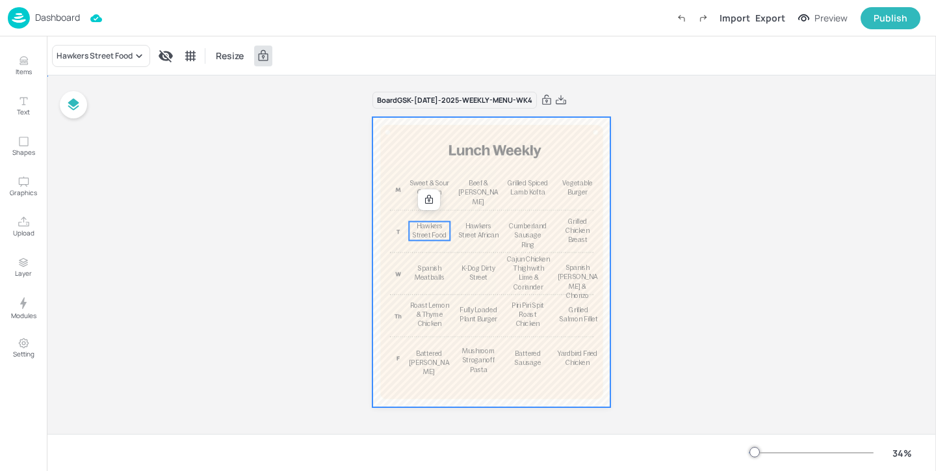
click at [566, 140] on div at bounding box center [492, 262] width 239 height 290
click at [426, 228] on span "Hawkers Street Food" at bounding box center [429, 230] width 34 height 16
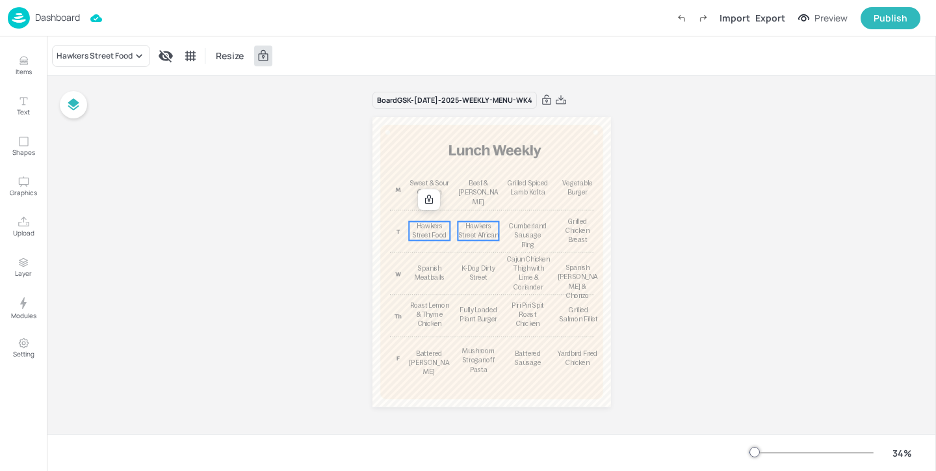
click at [462, 223] on p "Hawkers Street African" at bounding box center [478, 231] width 41 height 19
click at [114, 55] on div "Hawkers Street African" at bounding box center [99, 56] width 85 height 12
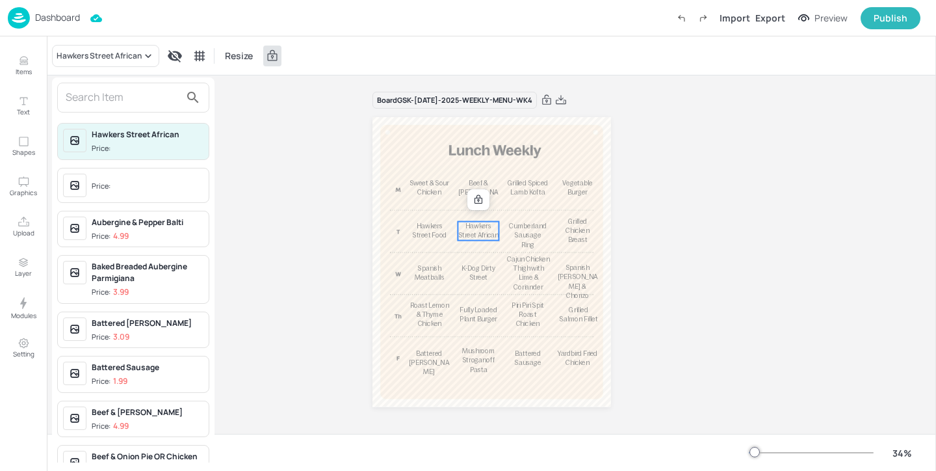
click at [143, 94] on input "text" at bounding box center [123, 97] width 114 height 21
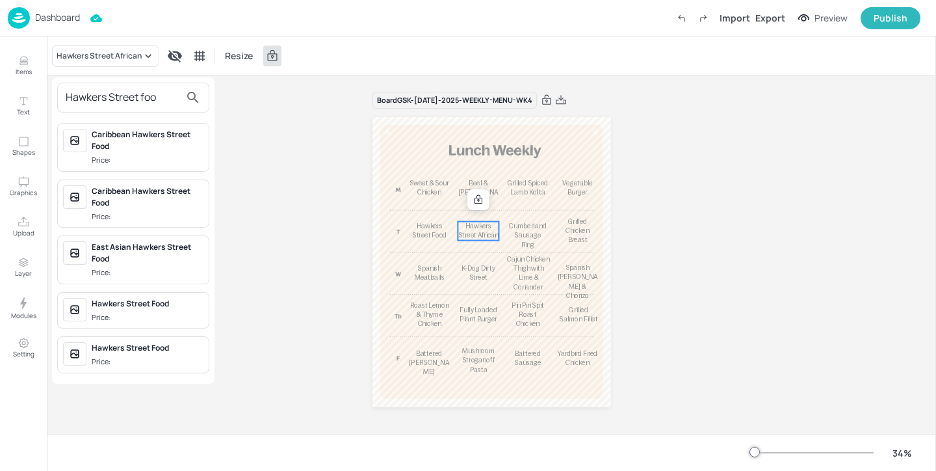
type input "Hawkers Street foo"
click at [165, 352] on div "Hawkers Street Food" at bounding box center [148, 348] width 112 height 12
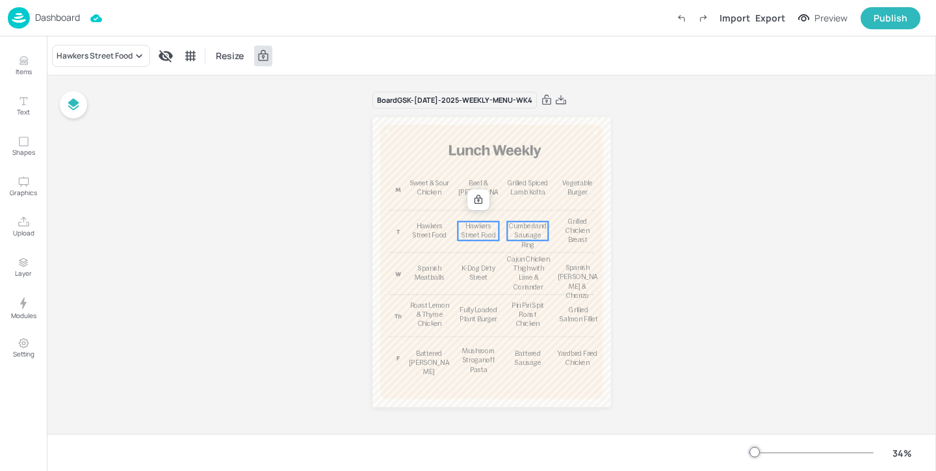
click at [538, 234] on span "Cumberland Sausage Ring" at bounding box center [528, 235] width 38 height 26
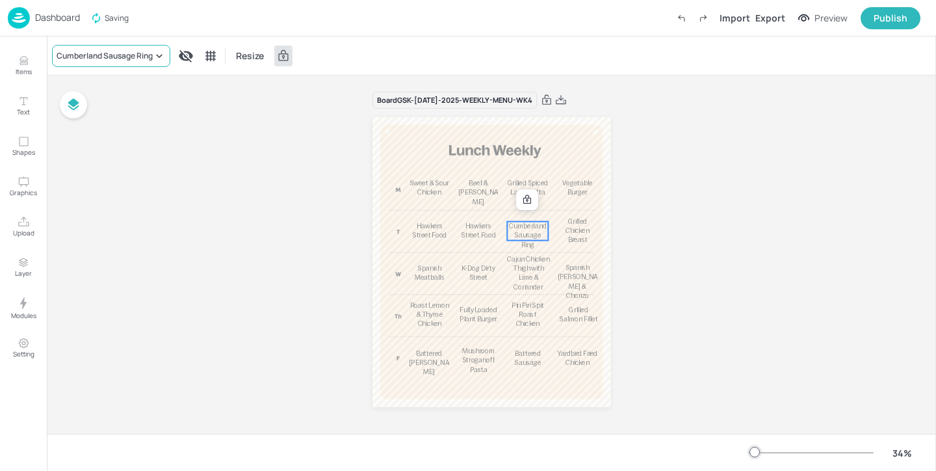
click at [133, 57] on div "Cumberland Sausage Ring" at bounding box center [105, 56] width 96 height 12
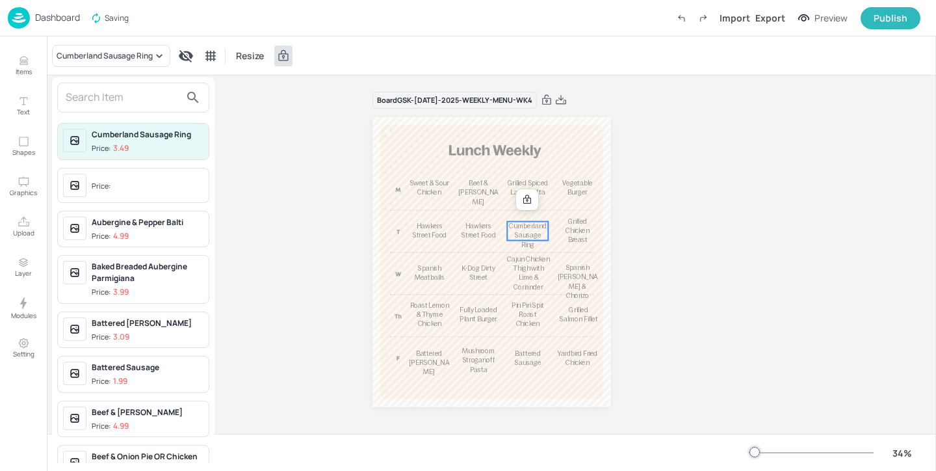
click at [112, 101] on input "text" at bounding box center [123, 97] width 114 height 21
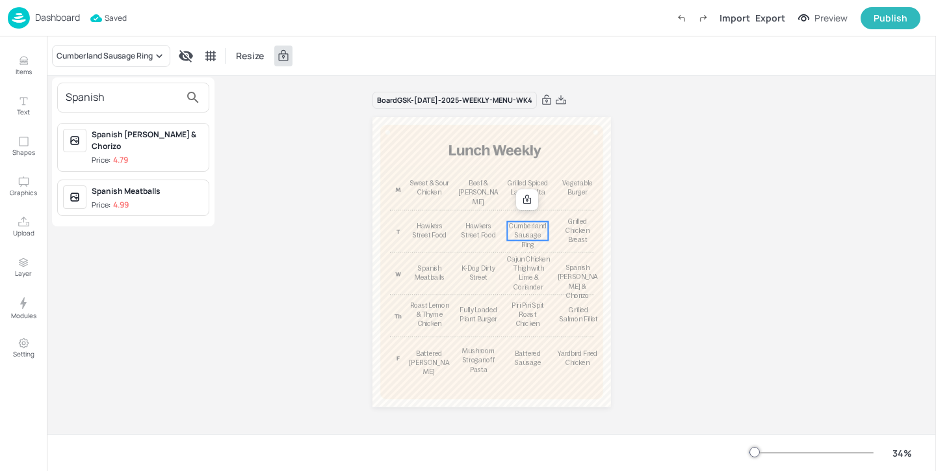
type input "Spanish"
click at [138, 185] on div "Spanish Meatballs" at bounding box center [148, 191] width 112 height 12
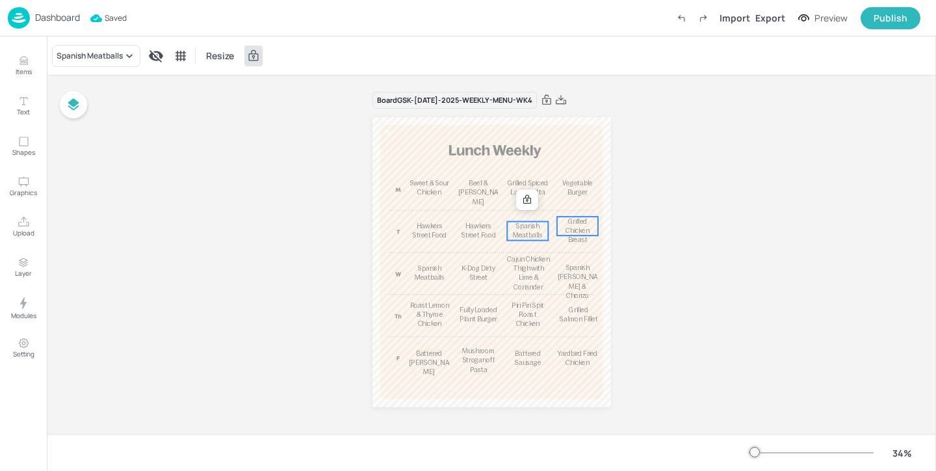
click at [575, 227] on span "Grilled Chicken Breast" at bounding box center [578, 230] width 24 height 26
click at [86, 57] on div "Grilled Chicken Breast" at bounding box center [97, 56] width 81 height 12
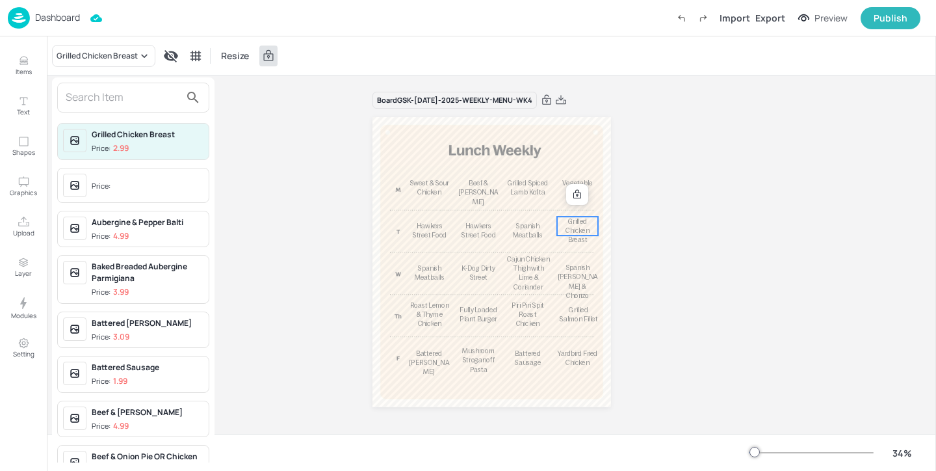
click at [120, 95] on input "text" at bounding box center [123, 97] width 114 height 21
type input "B"
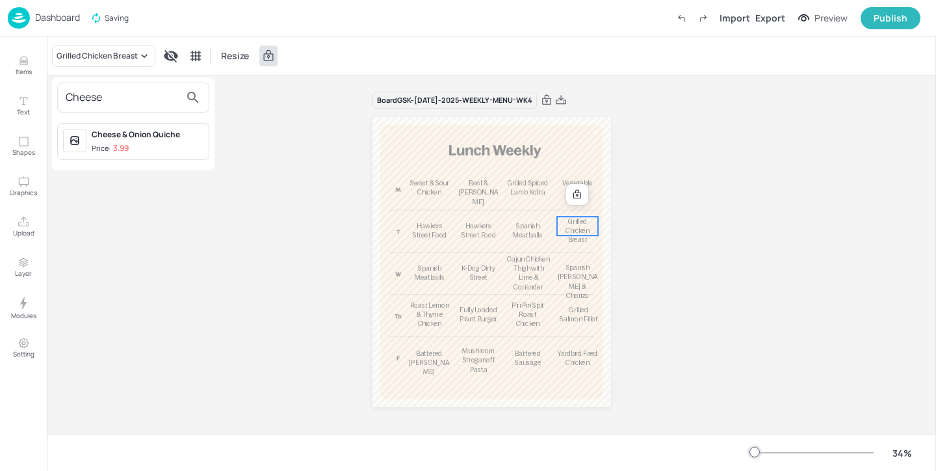
type input "Cheese"
click at [158, 140] on div "Cheese & Onion Quiche Price: 3.99" at bounding box center [148, 141] width 112 height 25
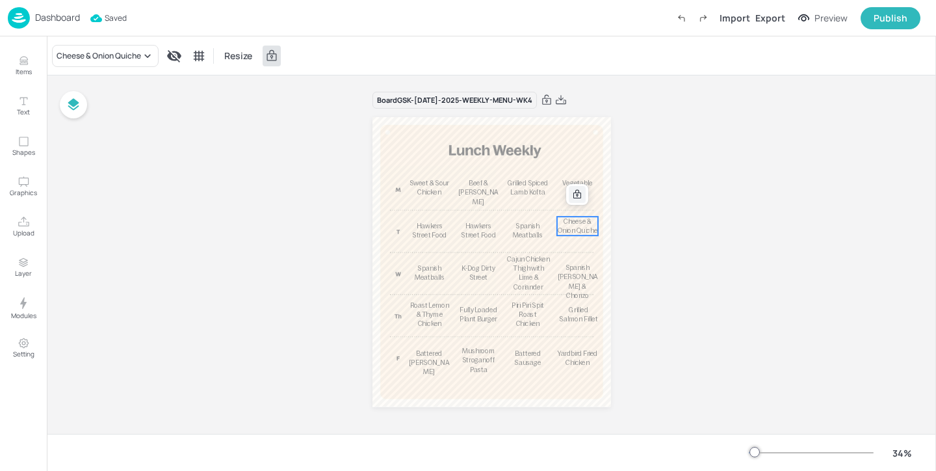
click at [573, 196] on icon at bounding box center [577, 194] width 10 height 10
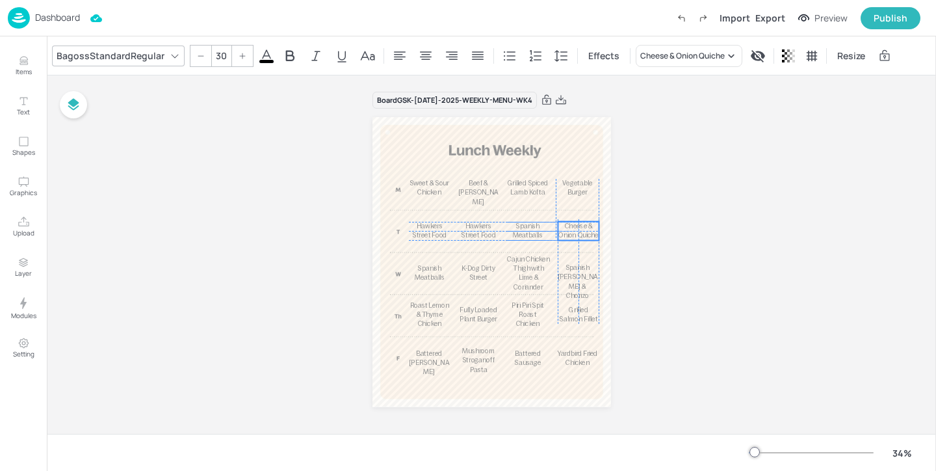
click at [575, 224] on span "Cheese & Onion Quiche" at bounding box center [578, 230] width 40 height 16
click at [438, 266] on span "Spanish Meatballs" at bounding box center [430, 273] width 30 height 16
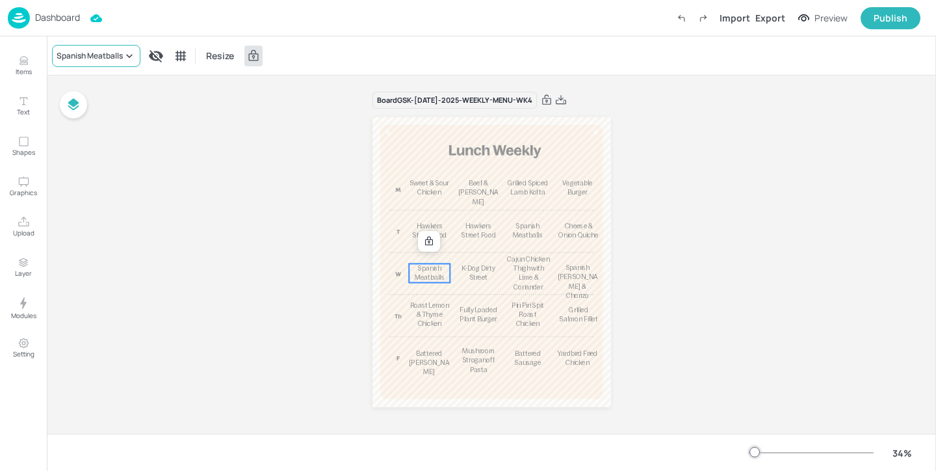
click at [108, 57] on div "Spanish Meatballs" at bounding box center [90, 56] width 66 height 12
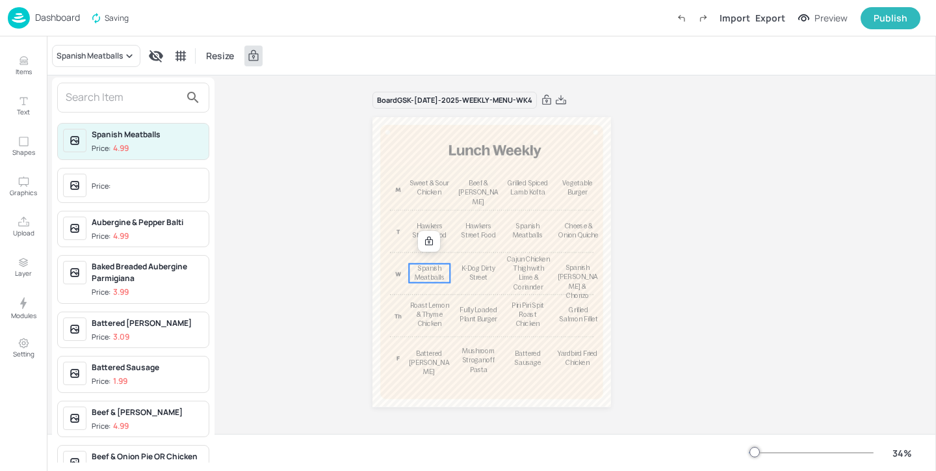
click at [108, 92] on input "text" at bounding box center [123, 97] width 114 height 21
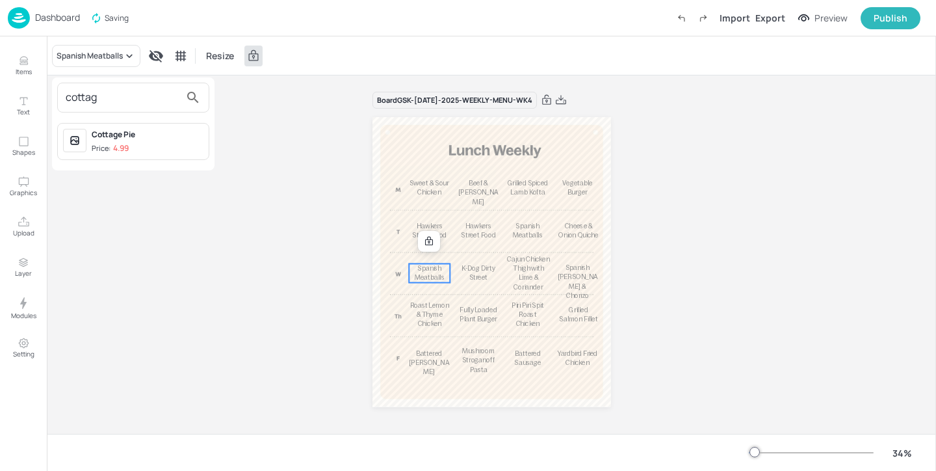
type input "cottag"
click at [165, 135] on div "Cottage Pie" at bounding box center [148, 135] width 112 height 12
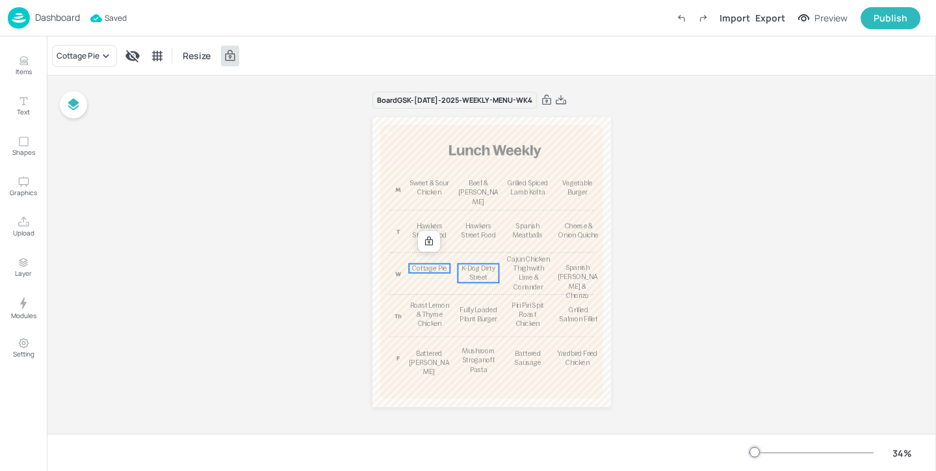
click at [462, 278] on p "K-Dog Dirty Street" at bounding box center [478, 272] width 41 height 19
click at [124, 54] on icon at bounding box center [130, 55] width 13 height 13
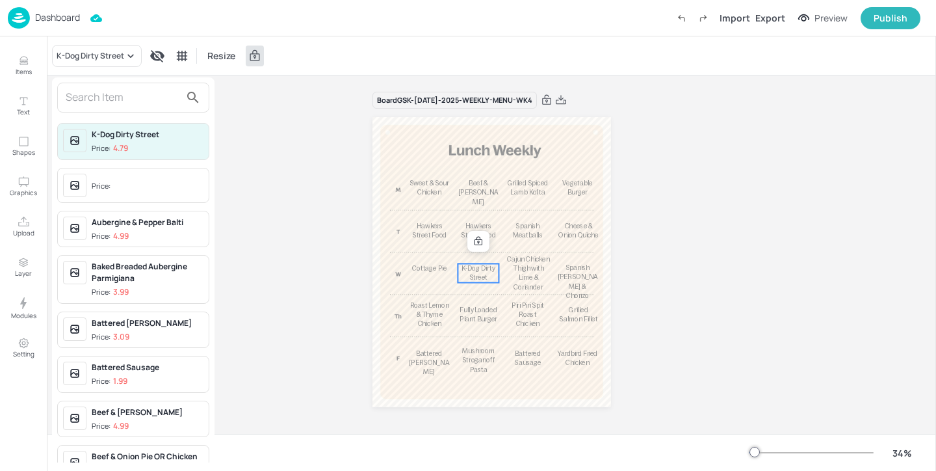
click at [145, 94] on input "text" at bounding box center [123, 97] width 114 height 21
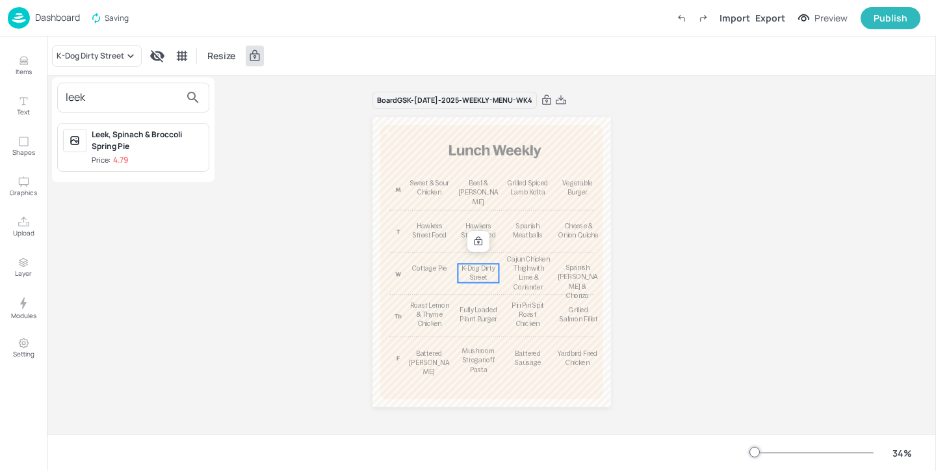
type input "leek"
click at [150, 153] on div "Leek, Spinach & Broccoli Spring Pie Price: 4.79" at bounding box center [148, 147] width 112 height 37
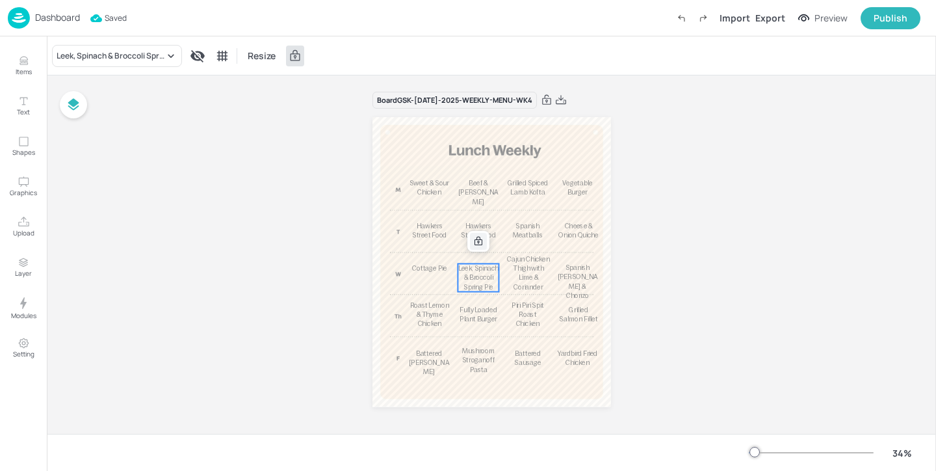
click at [475, 238] on icon at bounding box center [478, 241] width 10 height 10
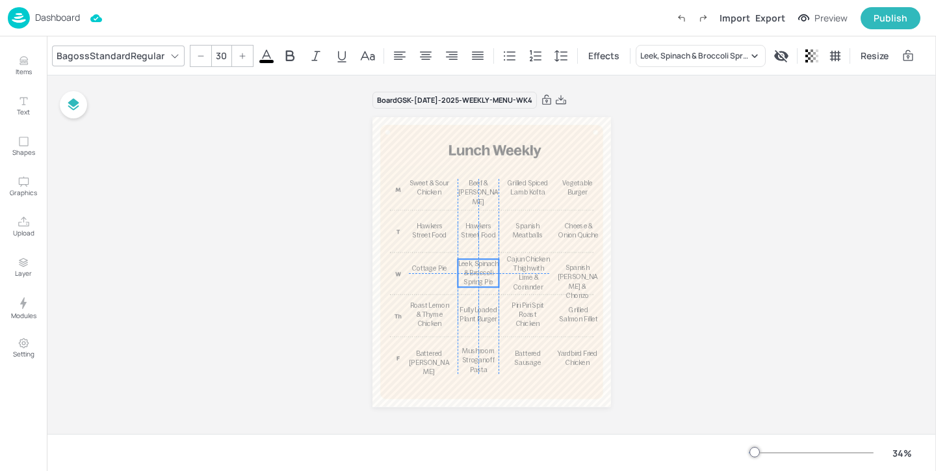
click at [476, 280] on span "Leek, Spinach & Broccoli Spring Pie" at bounding box center [478, 273] width 40 height 26
click at [508, 280] on p "Cajun Chicken Thigh with Lime & Coriander" at bounding box center [528, 272] width 43 height 37
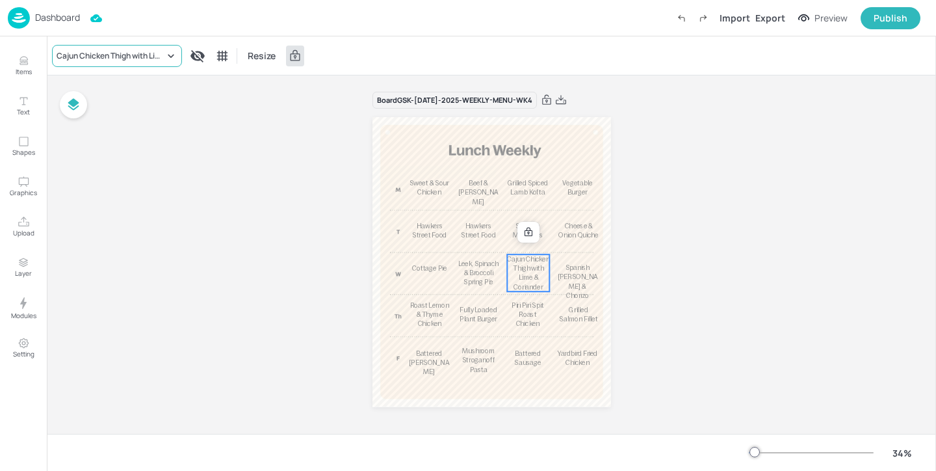
click at [114, 61] on div "Cajun Chicken Thigh with Lime & Coriander" at bounding box center [117, 56] width 130 height 22
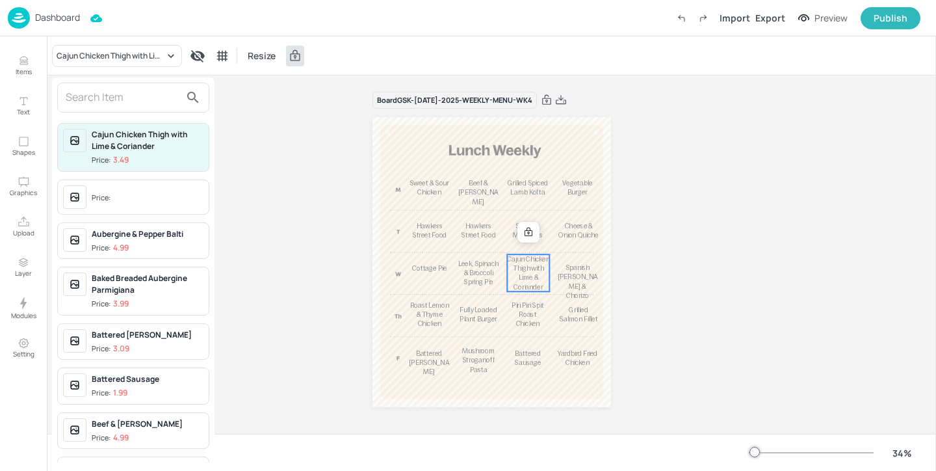
click at [114, 89] on input "text" at bounding box center [123, 97] width 114 height 21
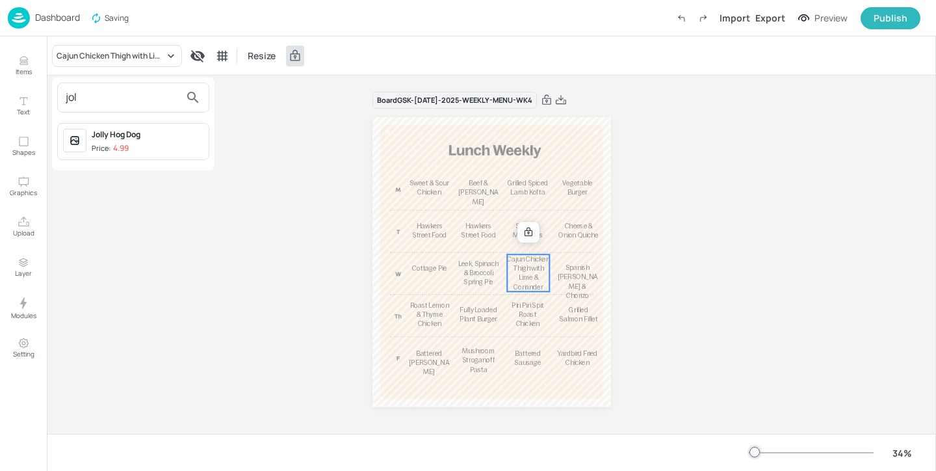
type input "jol"
click at [154, 134] on div "Jolly Hog Dog" at bounding box center [148, 135] width 112 height 12
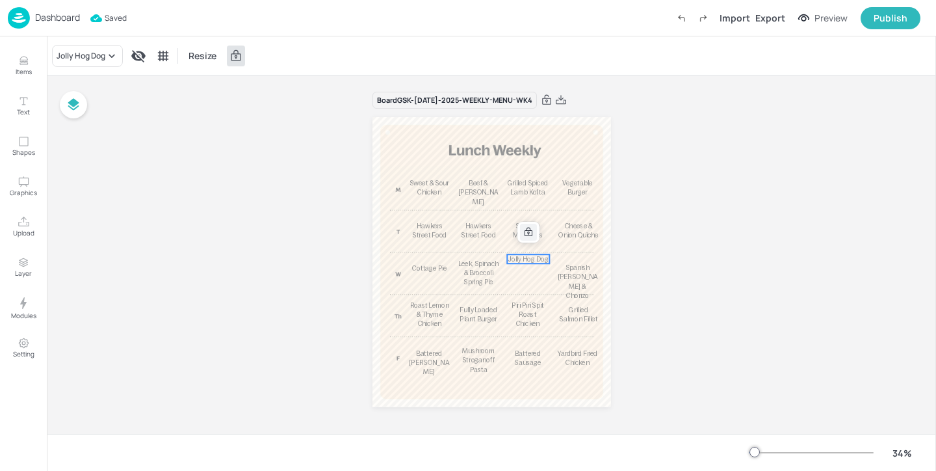
click at [524, 233] on icon at bounding box center [528, 232] width 10 height 10
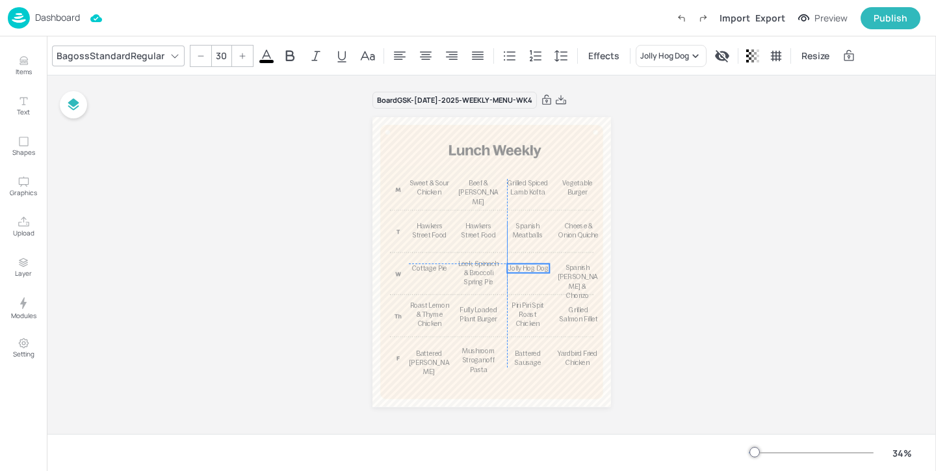
drag, startPoint x: 521, startPoint y: 258, endPoint x: 521, endPoint y: 267, distance: 8.5
click at [521, 267] on span "Jolly Hog Dog" at bounding box center [528, 268] width 40 height 7
click at [567, 277] on span "Spanish [PERSON_NAME] & Chorizo" at bounding box center [577, 281] width 40 height 35
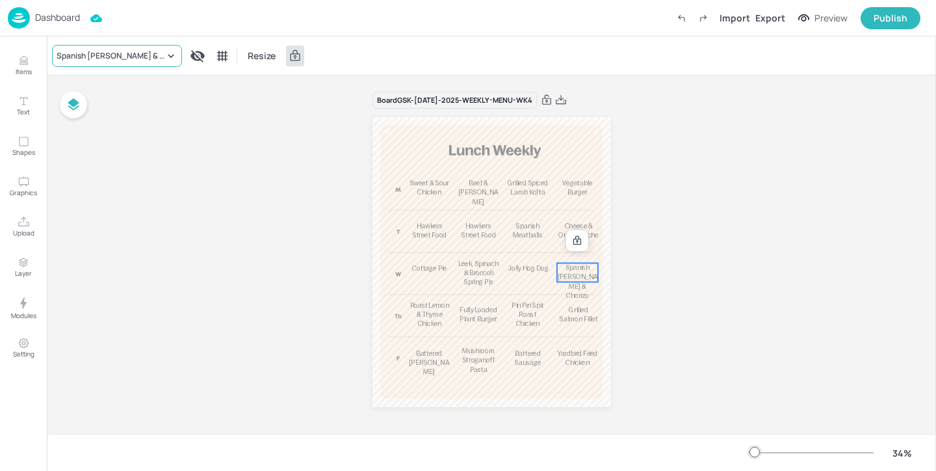
click at [92, 54] on div "Spanish [PERSON_NAME] & Chorizo" at bounding box center [111, 56] width 108 height 12
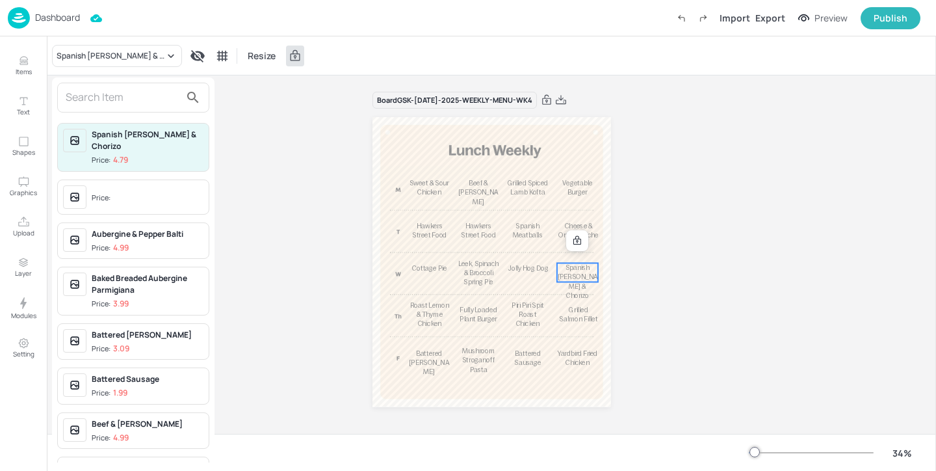
click at [88, 98] on input "text" at bounding box center [123, 97] width 114 height 21
click at [104, 99] on input "text" at bounding box center [123, 97] width 114 height 21
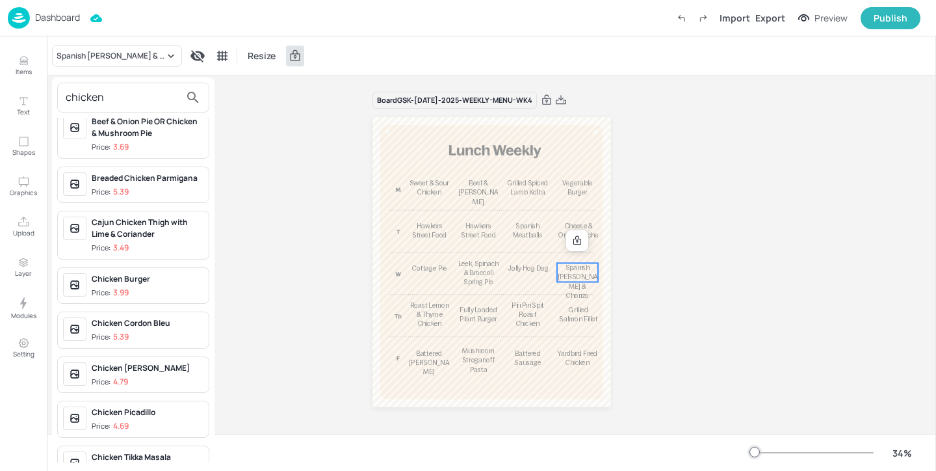
scroll to position [26, 0]
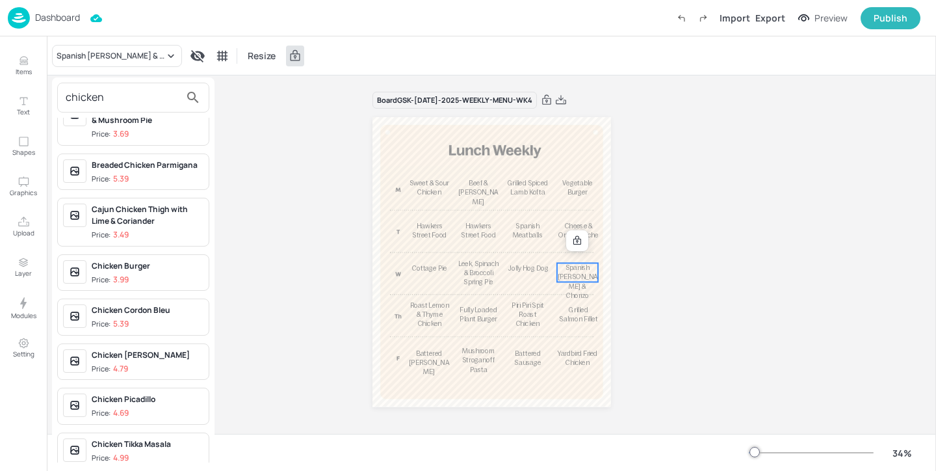
type input "chicken"
click at [164, 274] on span "Price: 3.99" at bounding box center [148, 279] width 112 height 11
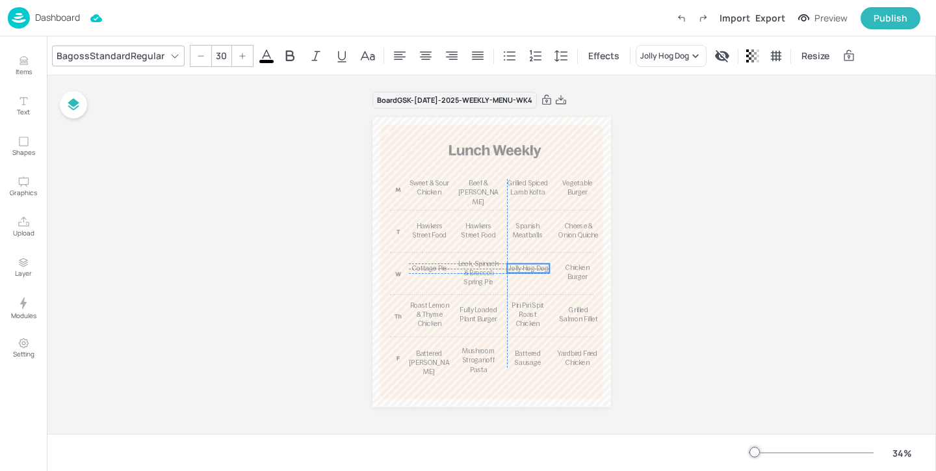
click at [531, 267] on span "Jolly Hog Dog" at bounding box center [528, 268] width 40 height 7
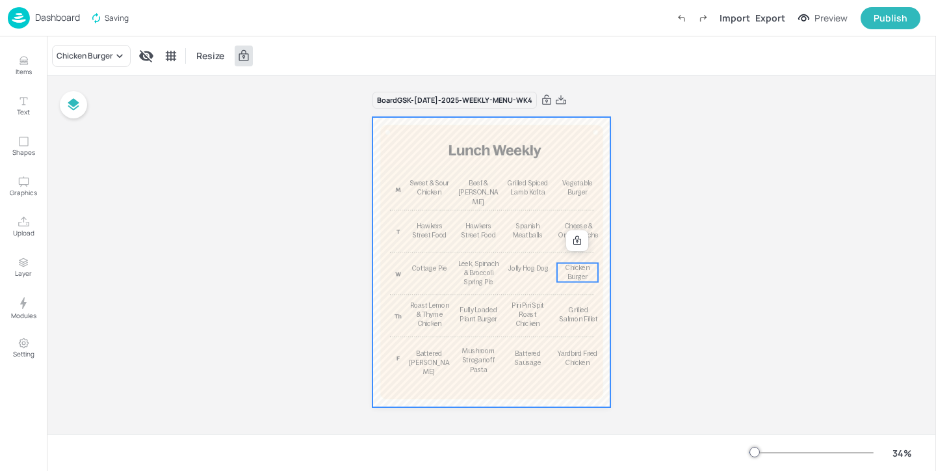
click at [575, 117] on div "Sweet & Sour Chicken Beef & Lentil Lasagne Grilled Spiced Lamb Kofta Vegetable …" at bounding box center [492, 117] width 239 height 0
